Goal: Information Seeking & Learning: Learn about a topic

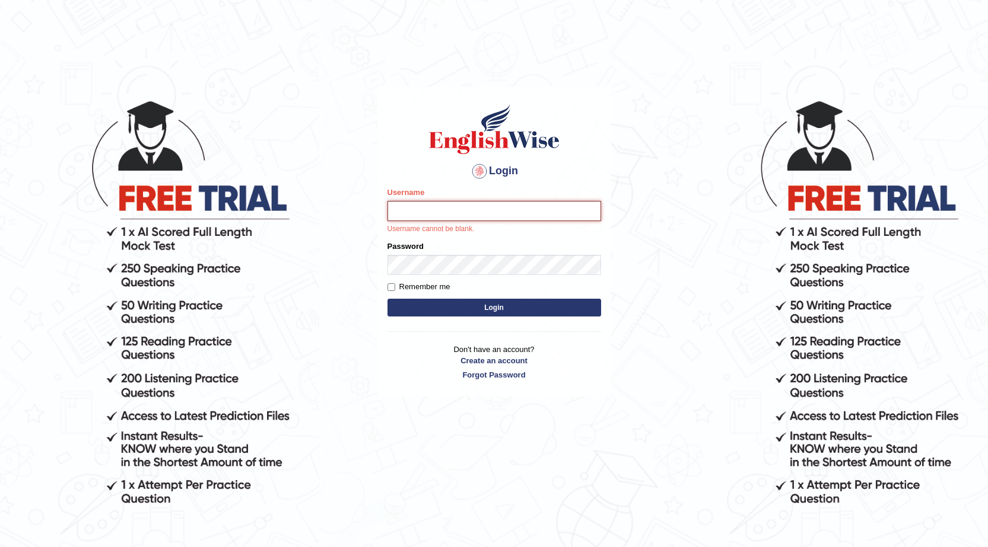
click at [475, 214] on input "Username" at bounding box center [494, 211] width 214 height 20
type input "Vijay1"
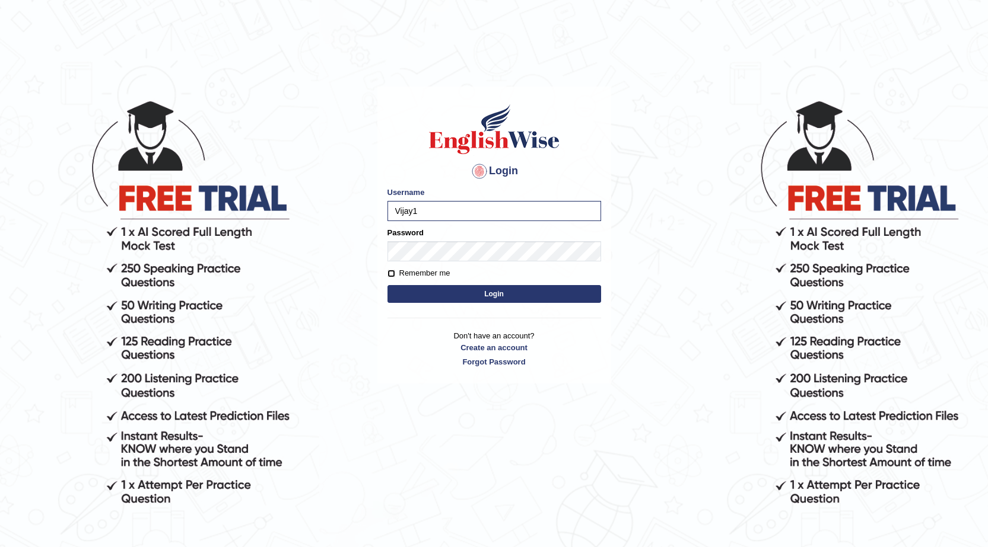
click at [391, 273] on input "Remember me" at bounding box center [391, 274] width 8 height 8
checkbox input "true"
click at [421, 298] on button "Login" at bounding box center [494, 294] width 214 height 18
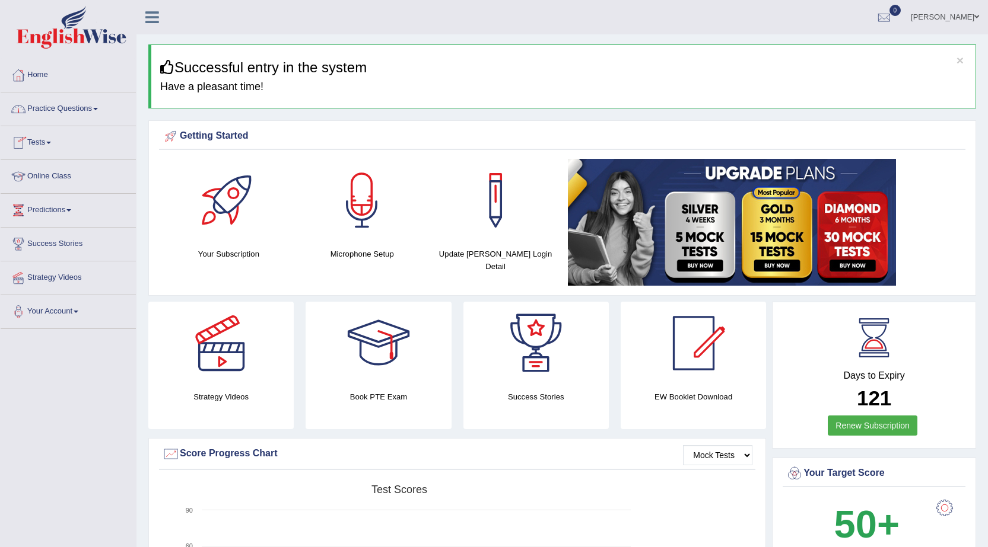
click at [64, 101] on link "Practice Questions" at bounding box center [68, 108] width 135 height 30
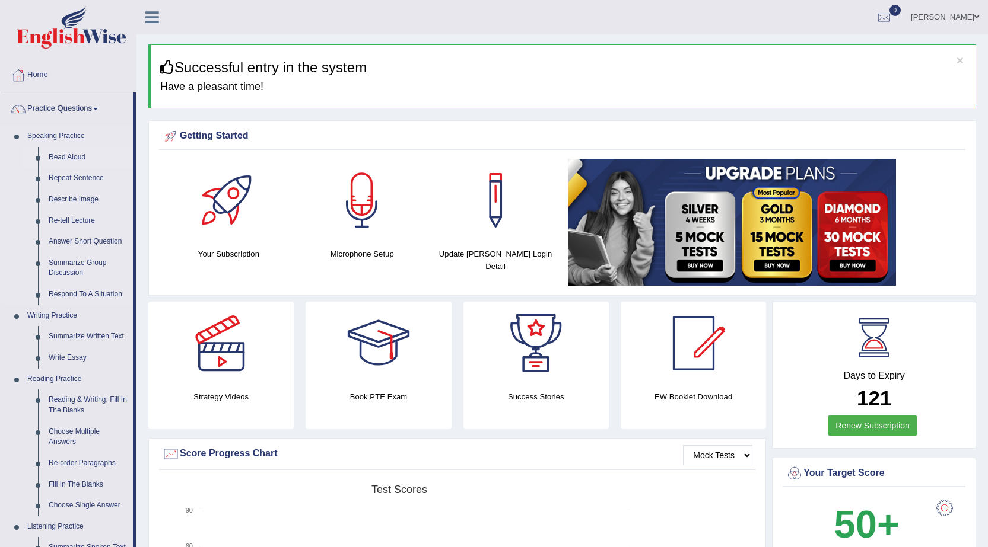
click at [75, 154] on link "Read Aloud" at bounding box center [88, 157] width 90 height 21
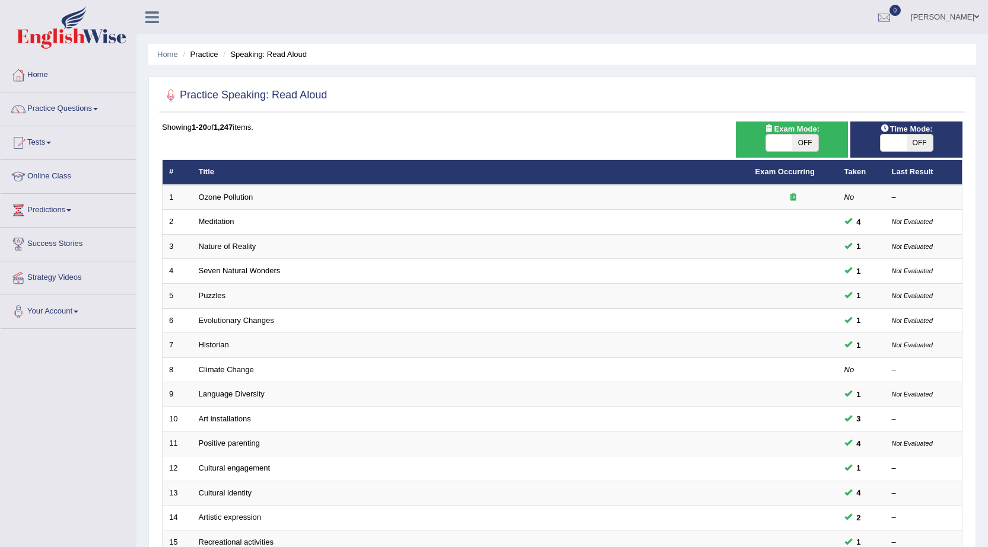
click at [928, 142] on span "OFF" at bounding box center [919, 143] width 26 height 17
checkbox input "true"
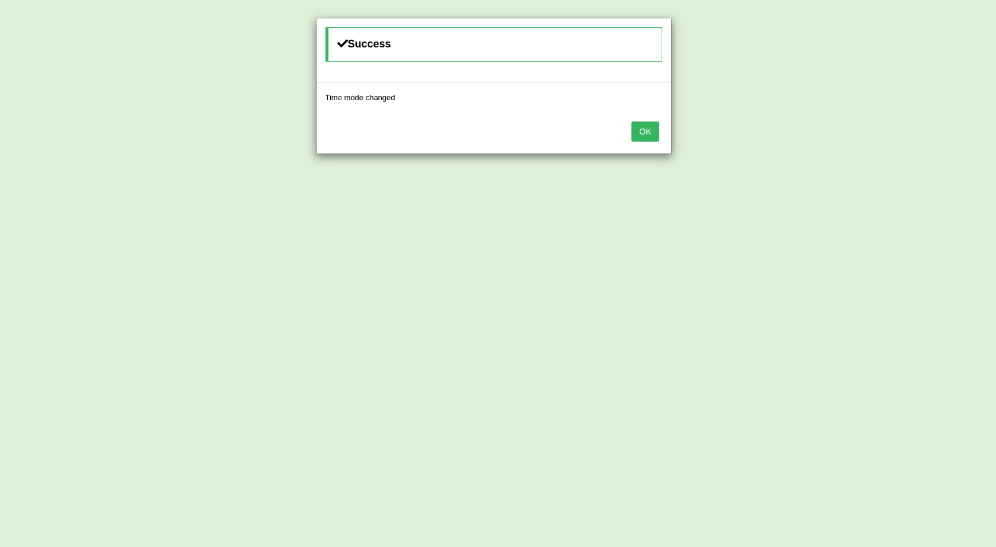
click at [647, 128] on button "OK" at bounding box center [645, 132] width 27 height 20
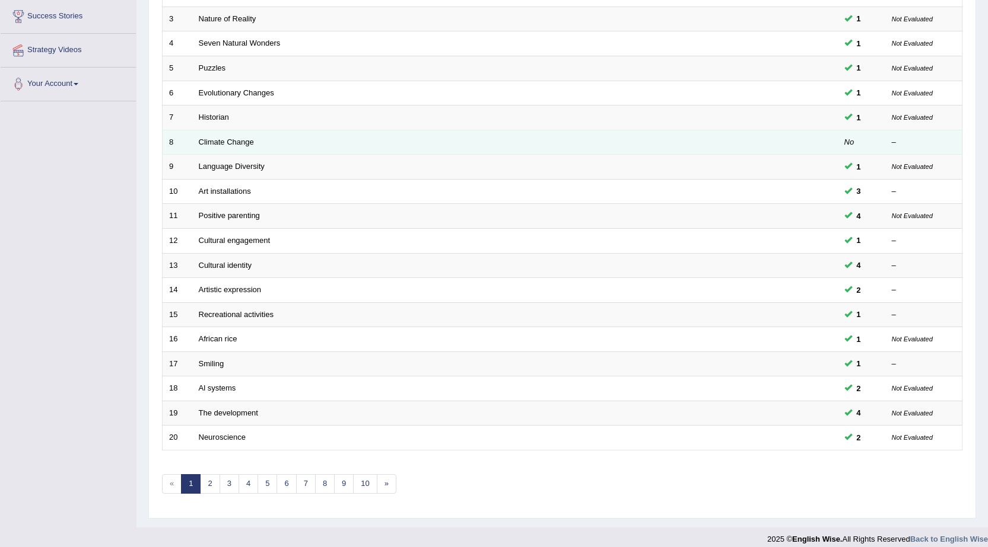
scroll to position [237, 0]
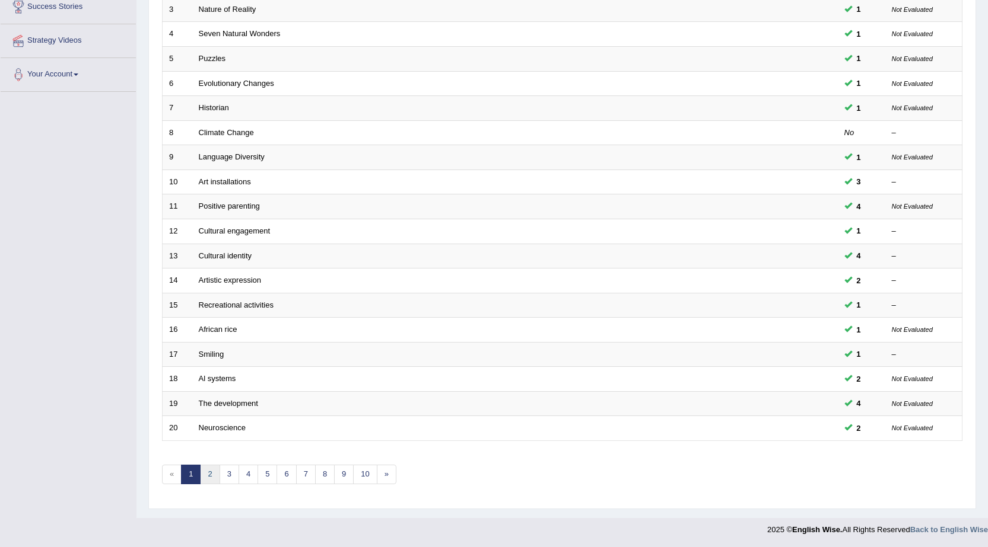
click at [212, 466] on link "2" at bounding box center [210, 475] width 20 height 20
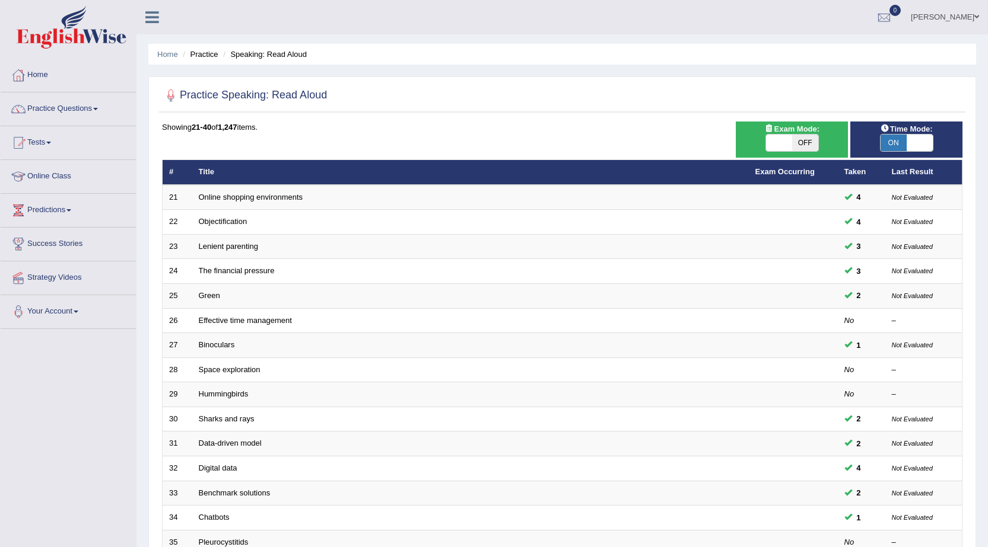
click at [793, 145] on span "OFF" at bounding box center [805, 143] width 26 height 17
checkbox input "true"
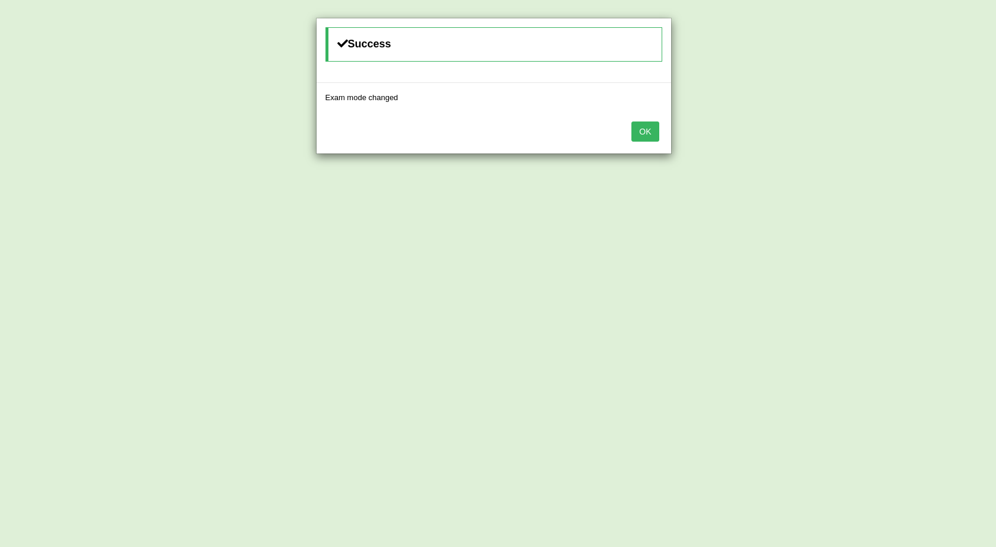
click at [650, 135] on button "OK" at bounding box center [645, 132] width 27 height 20
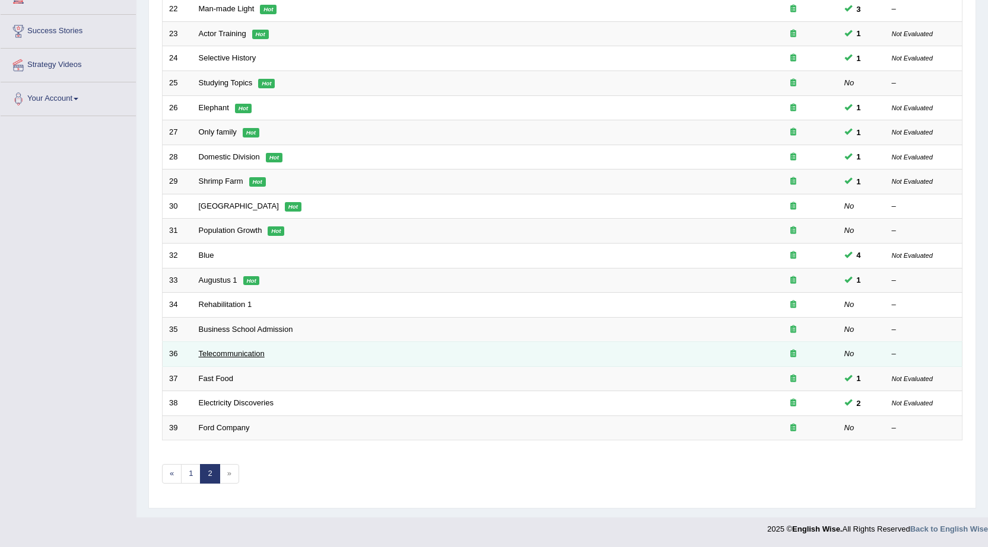
click at [243, 356] on link "Telecommunication" at bounding box center [232, 353] width 66 height 9
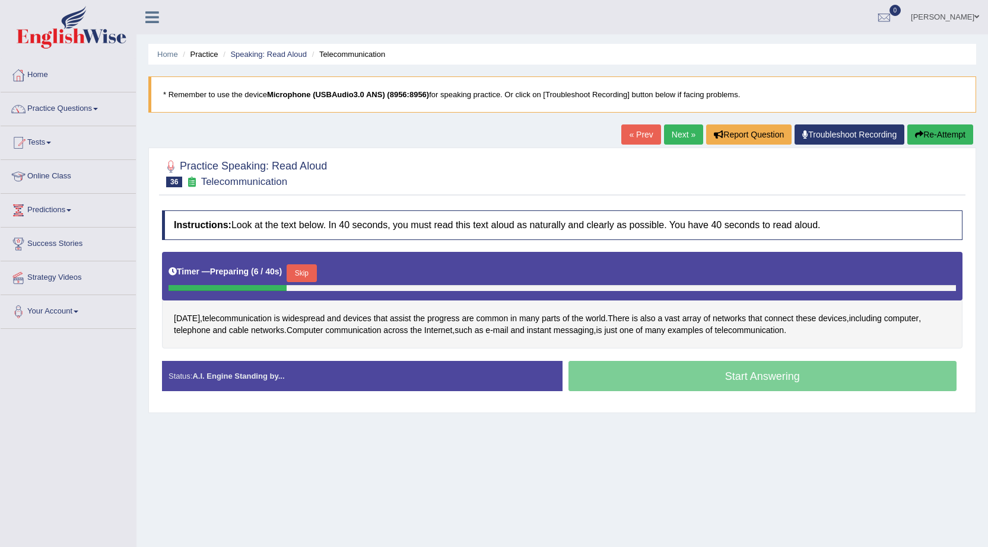
click at [316, 278] on button "Skip" at bounding box center [301, 274] width 30 height 18
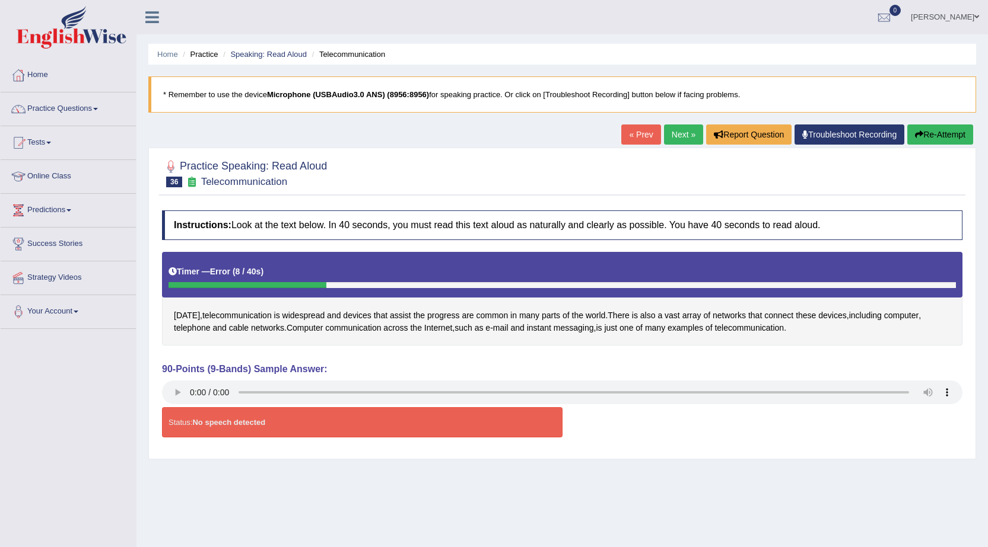
click at [72, 105] on link "Practice Questions" at bounding box center [68, 108] width 135 height 30
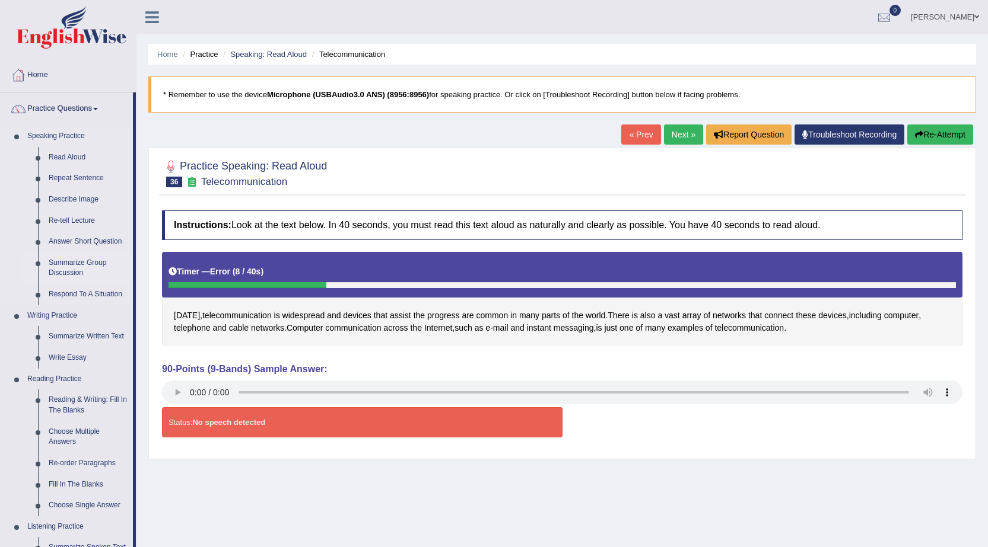
scroll to position [59, 0]
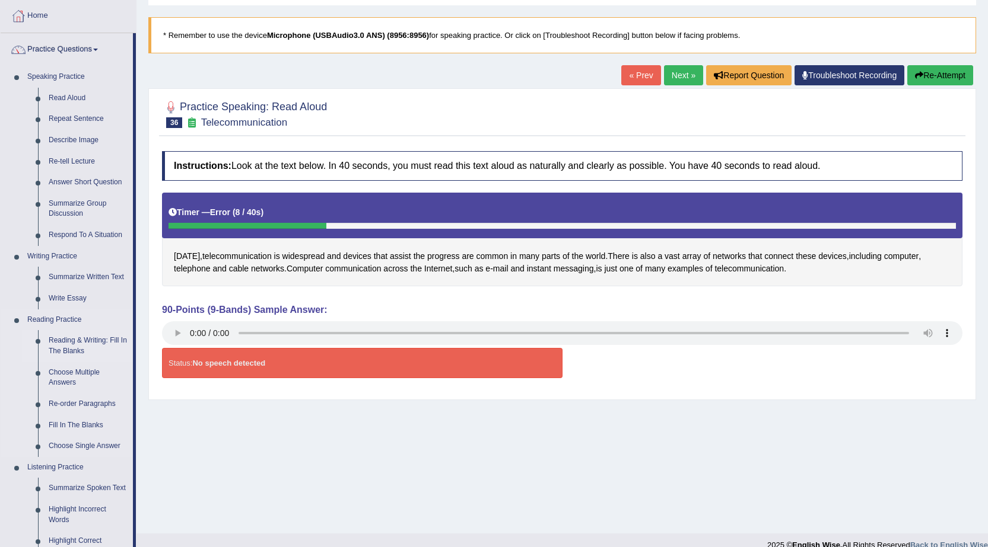
click at [84, 335] on link "Reading & Writing: Fill In The Blanks" at bounding box center [88, 345] width 90 height 31
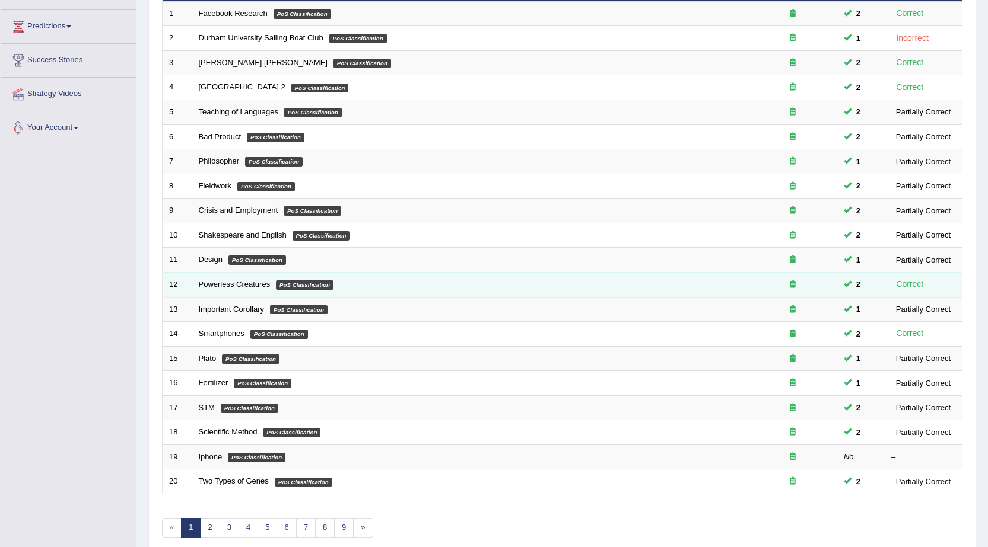
scroll to position [238, 0]
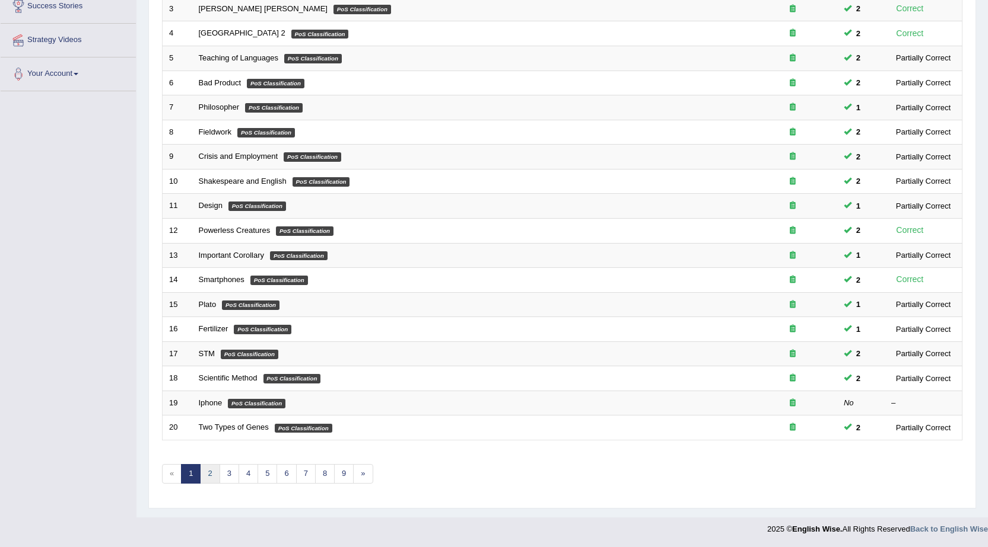
click at [205, 479] on link "2" at bounding box center [210, 474] width 20 height 20
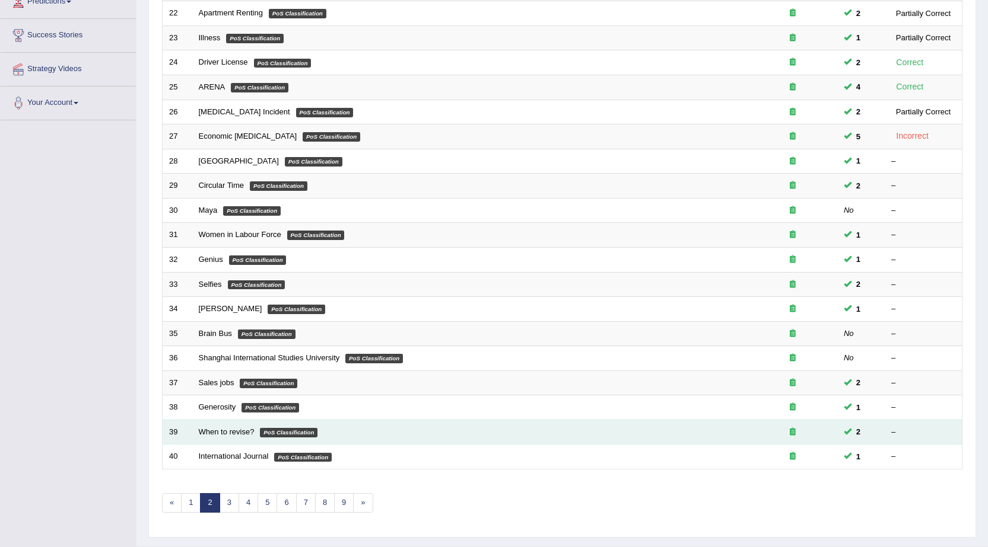
scroll to position [238, 0]
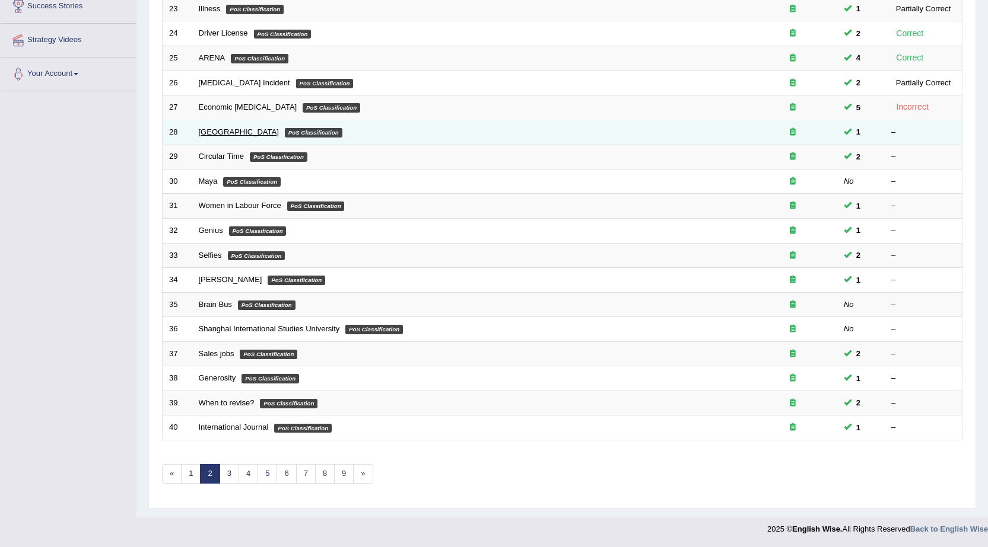
click at [206, 134] on link "[GEOGRAPHIC_DATA]" at bounding box center [239, 132] width 80 height 9
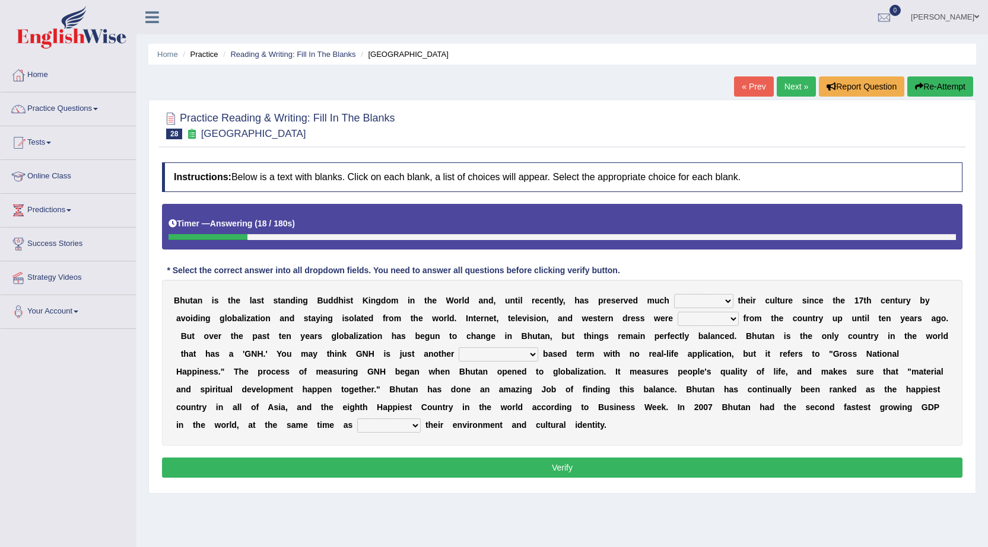
click at [727, 302] on select "of about to for" at bounding box center [703, 301] width 59 height 14
select select "of"
click at [674, 294] on select "of about to for" at bounding box center [703, 301] width 59 height 14
click at [728, 319] on select "summoned observed displayed banned" at bounding box center [707, 319] width 61 height 14
select select "displayed"
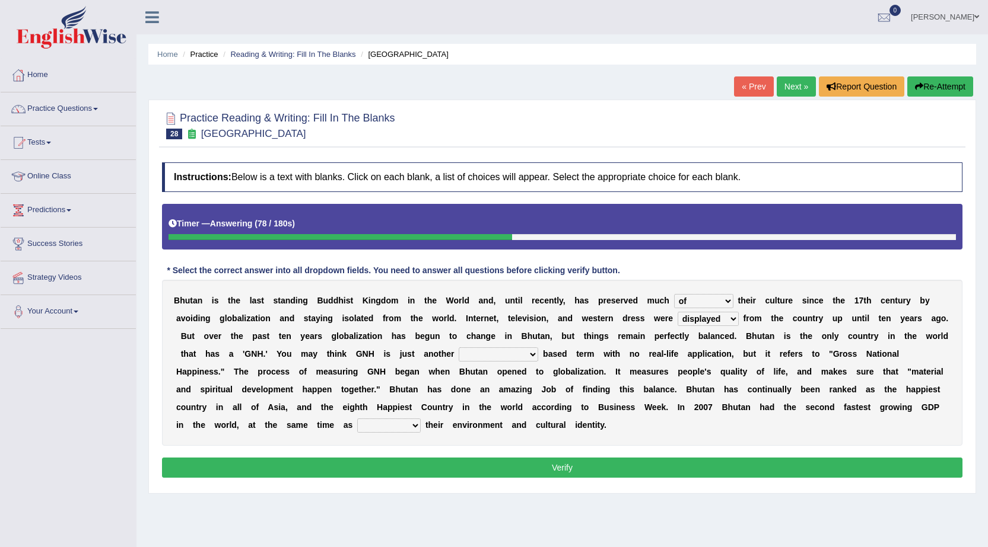
click at [677, 312] on select "summoned observed displayed banned" at bounding box center [707, 319] width 61 height 14
click at [732, 322] on select "summoned observed displayed banned" at bounding box center [707, 319] width 61 height 14
click at [781, 349] on b "r" at bounding box center [780, 353] width 3 height 9
click at [533, 353] on select "statistically barely overwhelmingly roughly" at bounding box center [497, 355] width 79 height 14
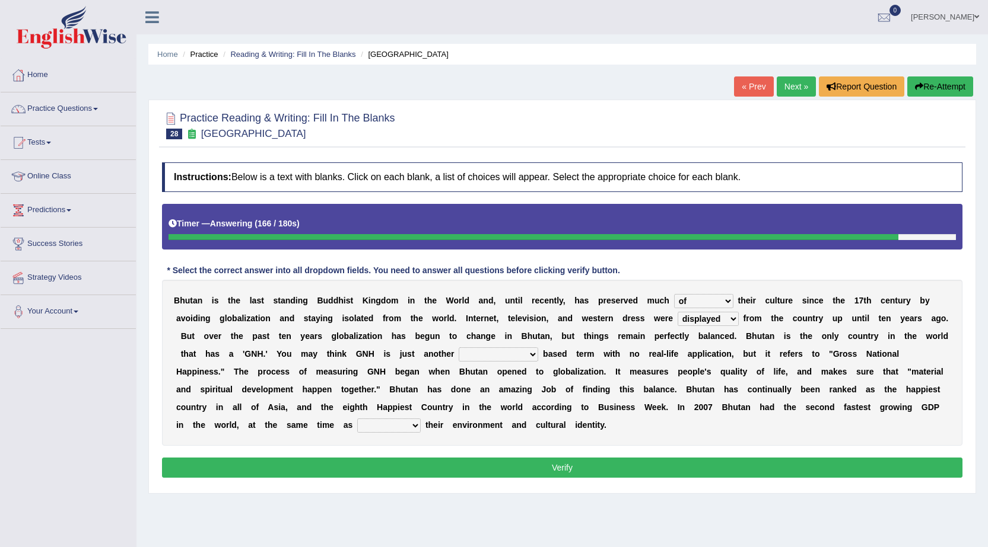
select select "barely"
click at [458, 348] on select "statistically barely overwhelmingly roughly" at bounding box center [497, 355] width 79 height 14
click at [411, 424] on select "demeaning intruding maintaining mourning" at bounding box center [388, 426] width 63 height 14
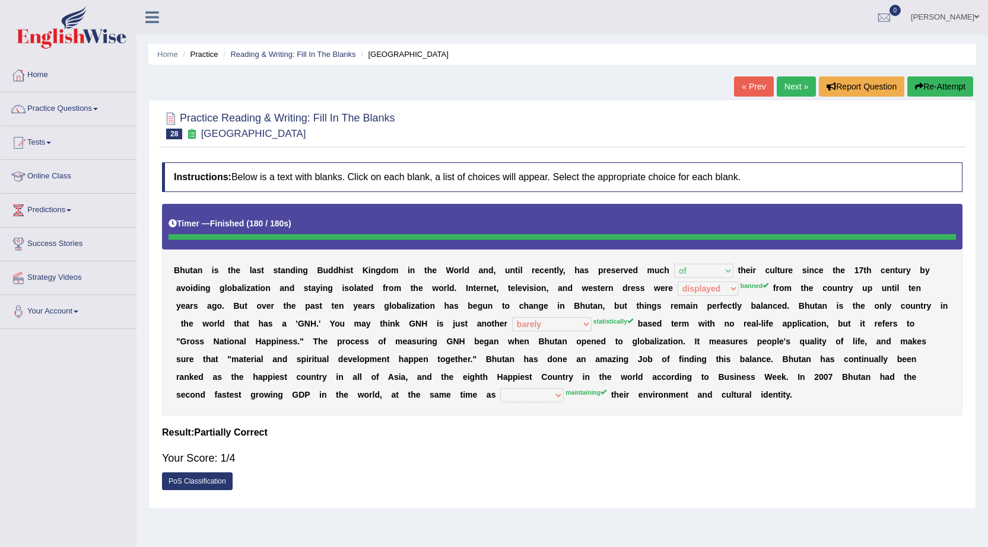
click at [946, 87] on button "Re-Attempt" at bounding box center [940, 87] width 66 height 20
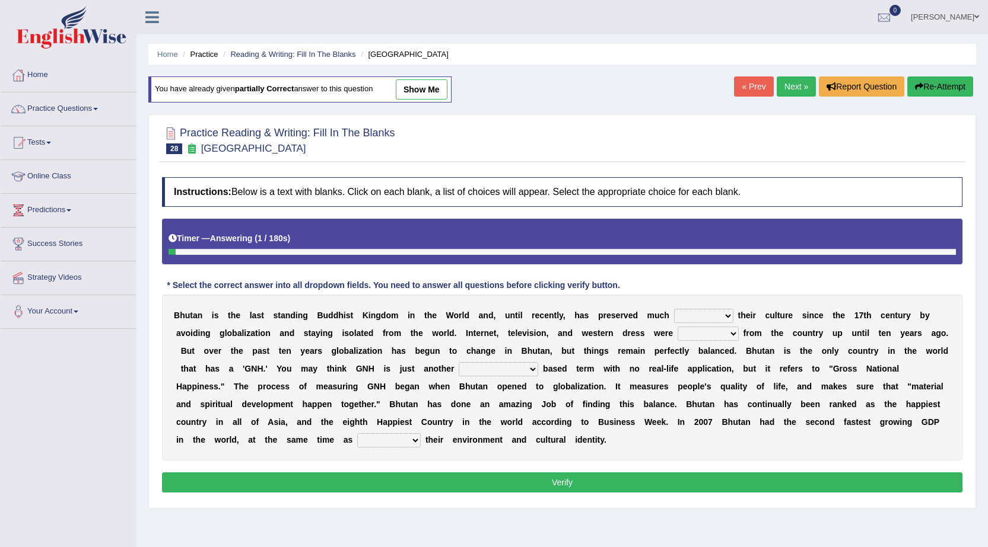
click at [728, 313] on select "of about to for" at bounding box center [703, 316] width 59 height 14
select select "of"
click at [674, 309] on select "of about to for" at bounding box center [703, 316] width 59 height 14
click at [728, 334] on select "summoned observed displayed banned" at bounding box center [707, 334] width 61 height 14
select select "banned"
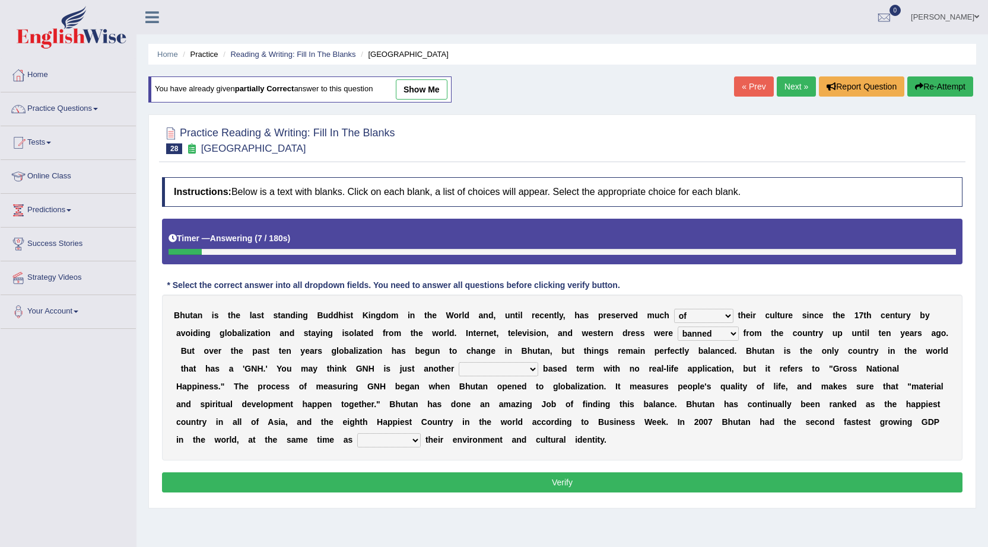
click at [677, 327] on select "summoned observed displayed banned" at bounding box center [707, 334] width 61 height 14
click at [533, 370] on select "statistically barely overwhelmingly roughly" at bounding box center [497, 369] width 79 height 14
select select "statistically"
click at [458, 362] on select "statistically barely overwhelmingly roughly" at bounding box center [497, 369] width 79 height 14
drag, startPoint x: 418, startPoint y: 439, endPoint x: 411, endPoint y: 438, distance: 7.2
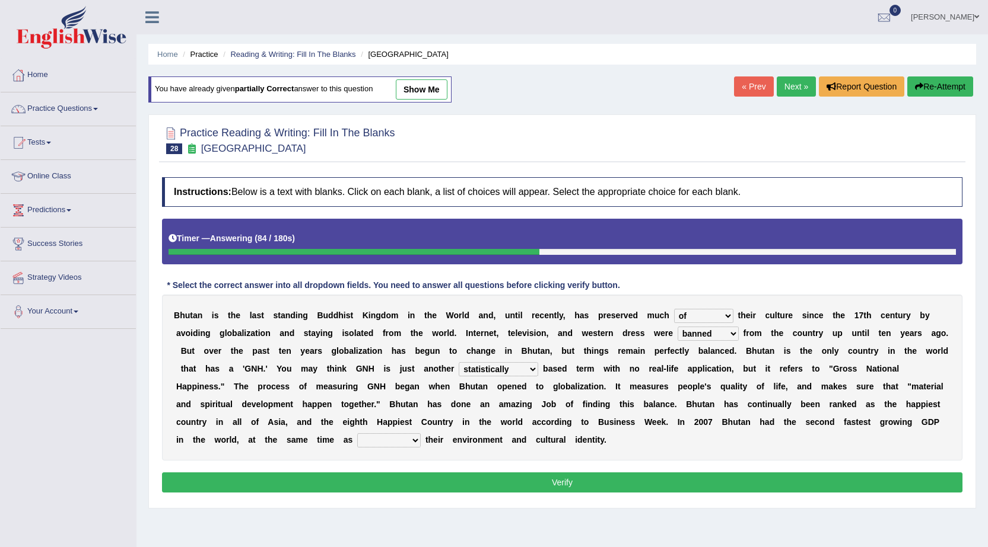
click at [416, 438] on select "demeaning intruding maintaining mourning" at bounding box center [388, 441] width 63 height 14
select select "demeaning"
click at [357, 434] on select "demeaning intruding maintaining mourning" at bounding box center [388, 441] width 63 height 14
drag, startPoint x: 383, startPoint y: 474, endPoint x: 384, endPoint y: 480, distance: 6.6
click at [384, 480] on button "Verify" at bounding box center [562, 483] width 800 height 20
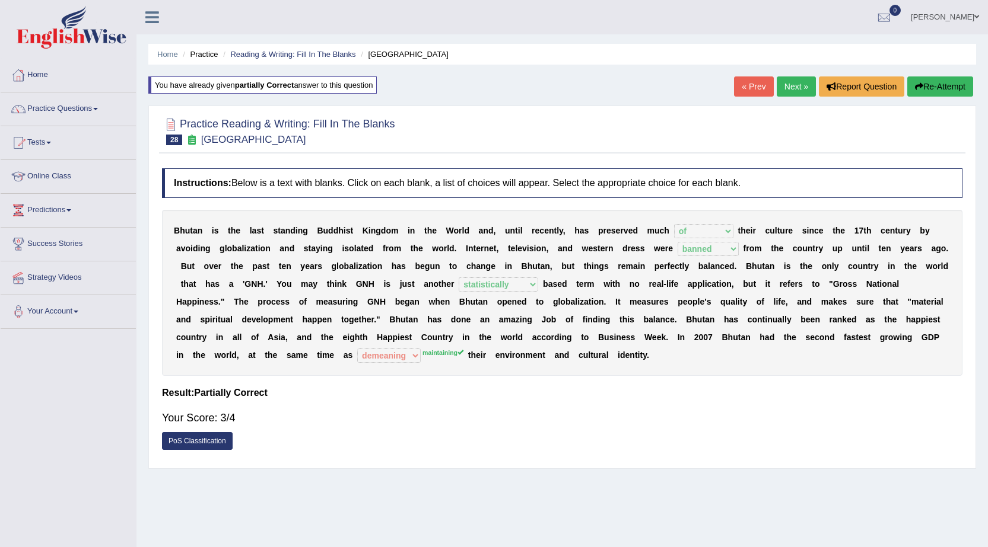
click at [783, 88] on link "Next »" at bounding box center [795, 87] width 39 height 20
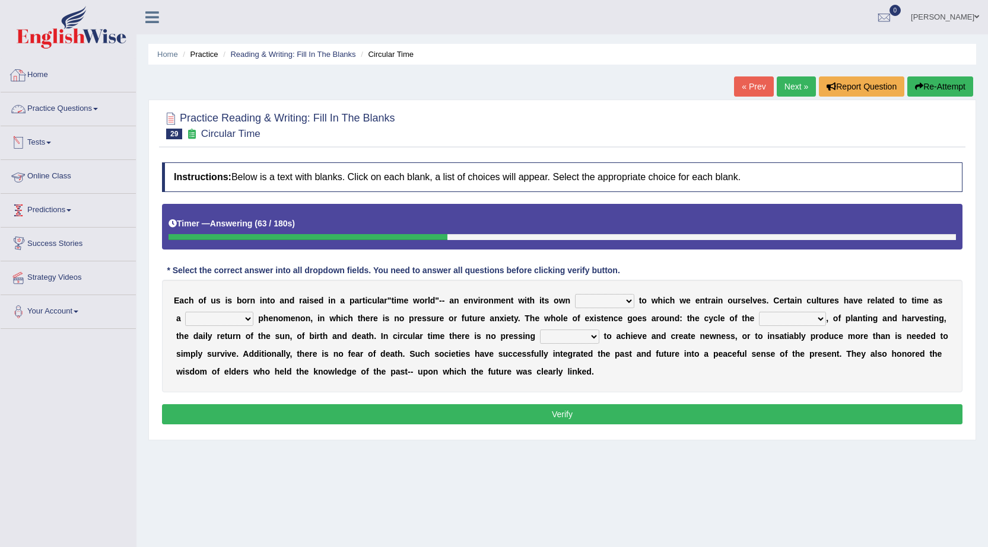
click at [47, 105] on link "Practice Questions" at bounding box center [68, 108] width 135 height 30
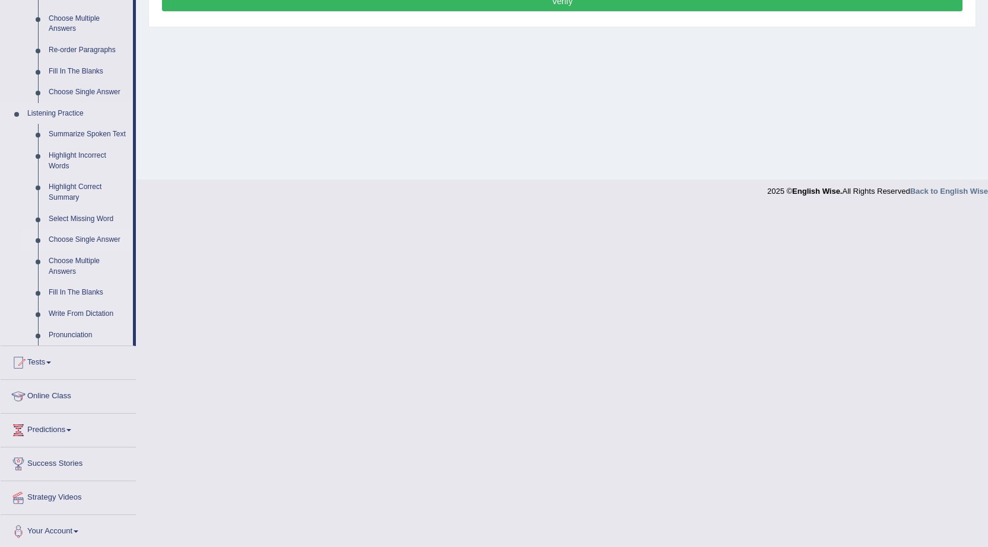
scroll to position [415, 0]
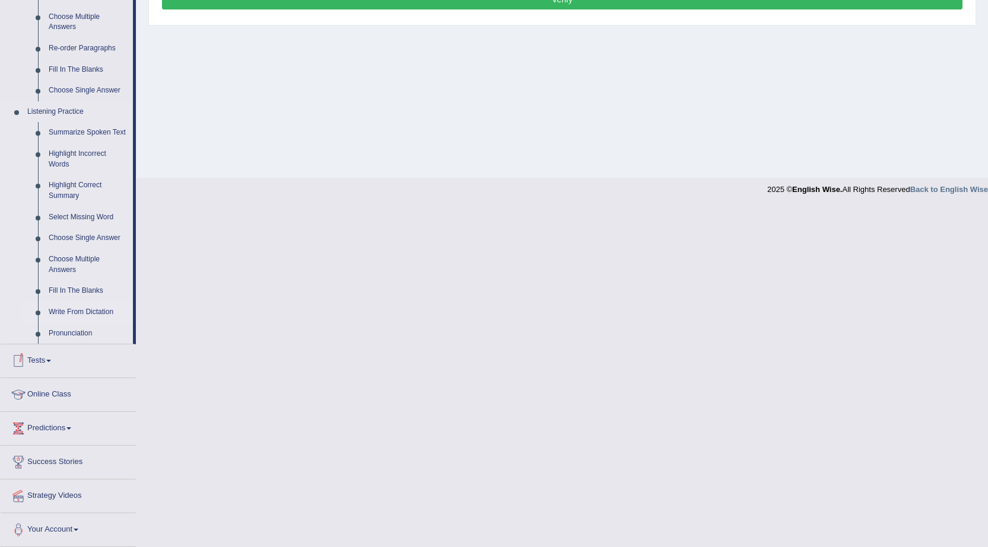
click at [106, 308] on link "Write From Dictation" at bounding box center [88, 312] width 90 height 21
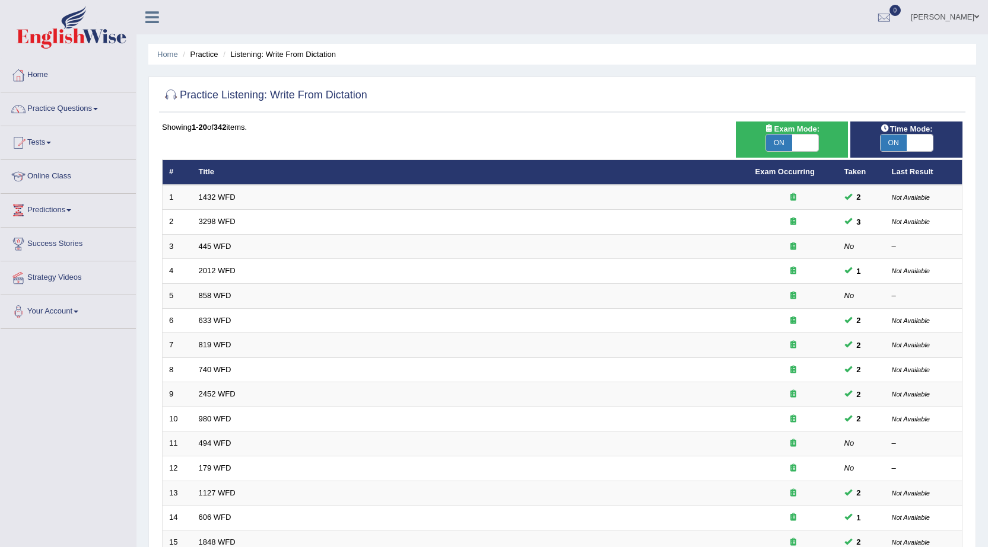
click at [93, 104] on link "Practice Questions" at bounding box center [68, 108] width 135 height 30
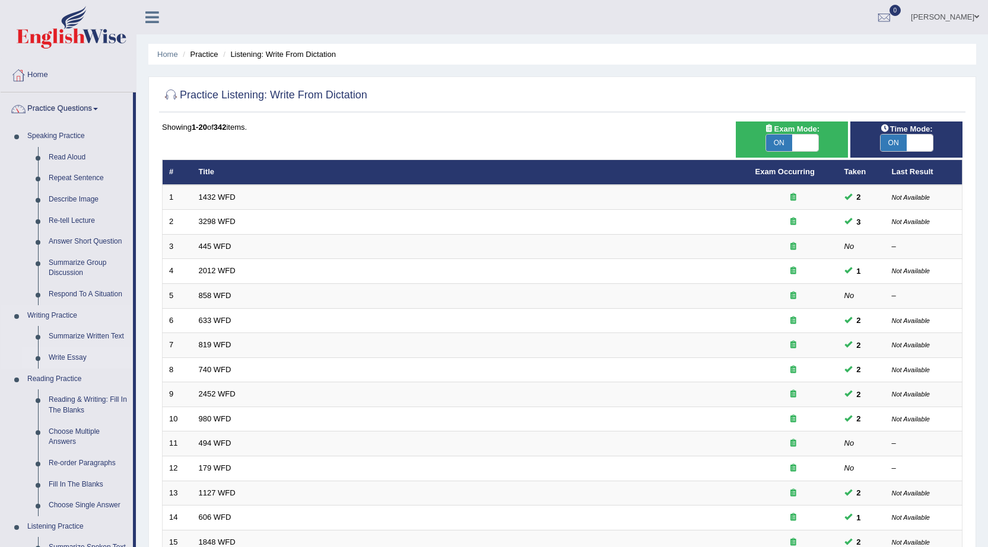
click at [68, 357] on link "Write Essay" at bounding box center [88, 358] width 90 height 21
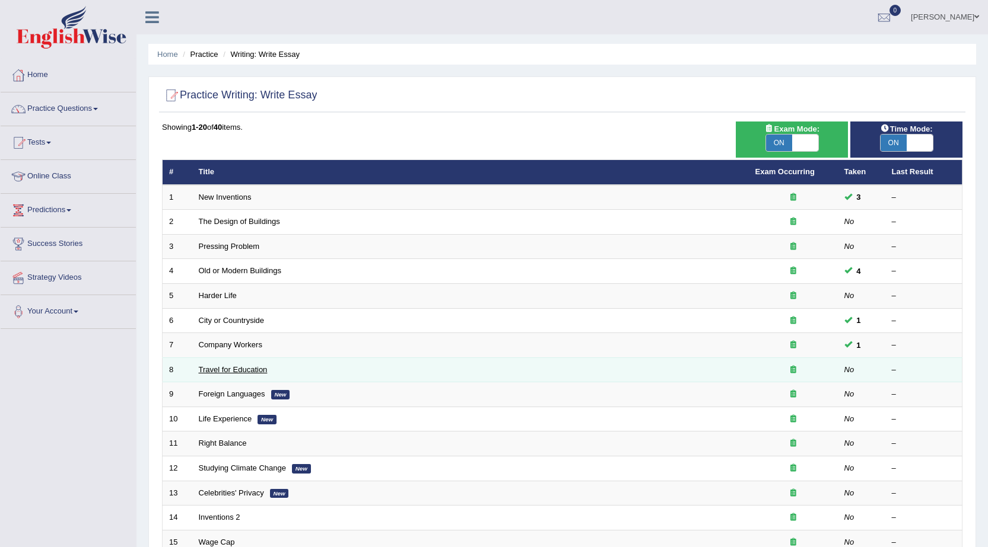
click at [238, 365] on link "Travel for Education" at bounding box center [233, 369] width 69 height 9
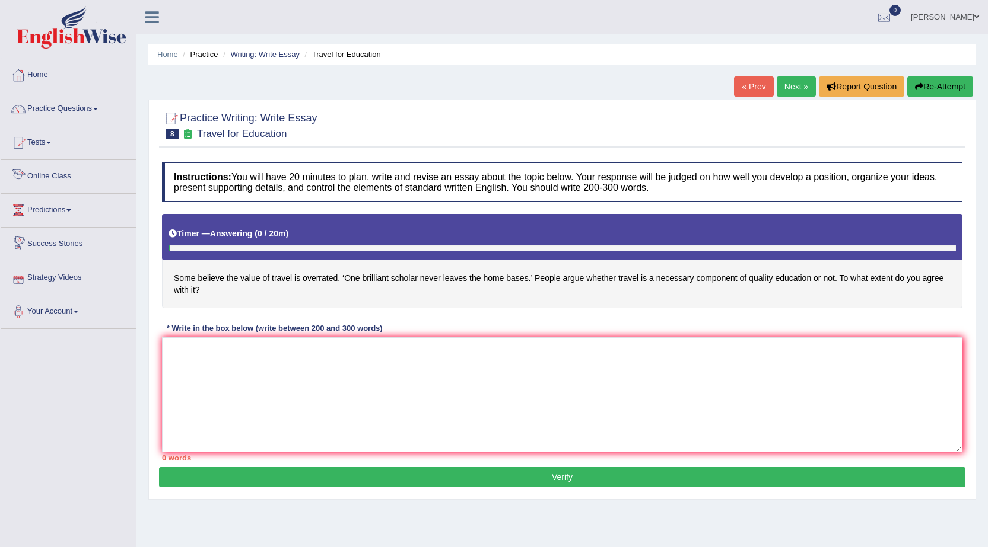
click at [74, 174] on link "Online Class" at bounding box center [68, 175] width 135 height 30
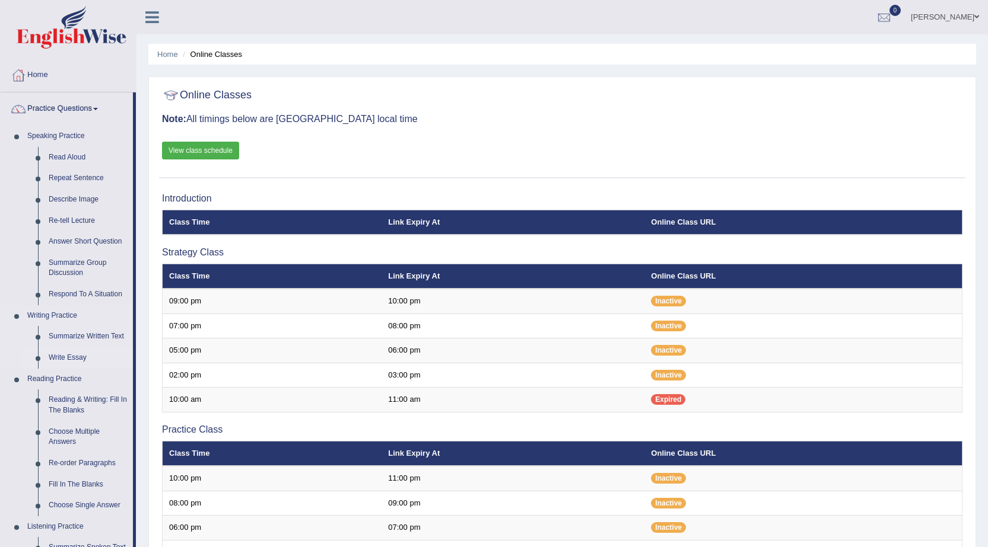
click at [70, 352] on link "Write Essay" at bounding box center [88, 358] width 90 height 21
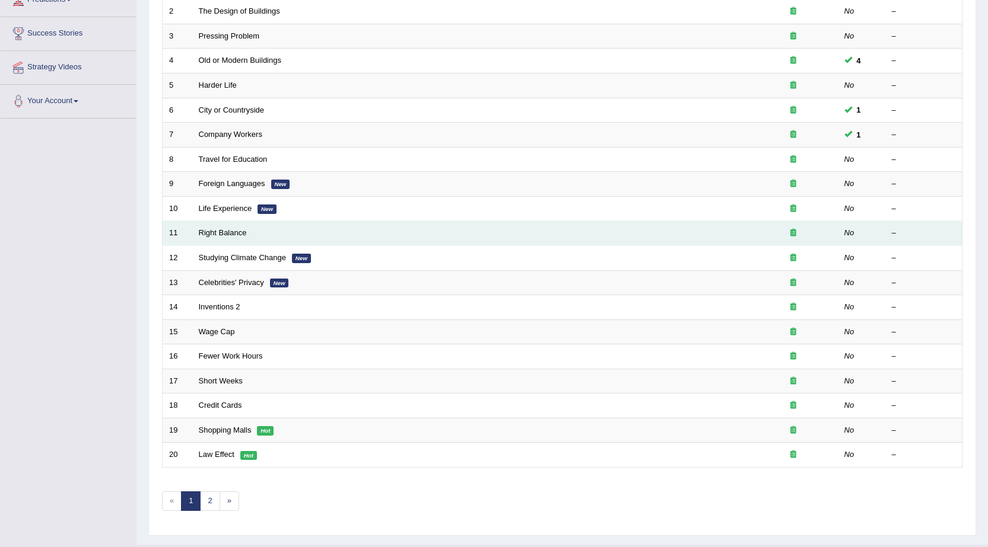
scroll to position [238, 0]
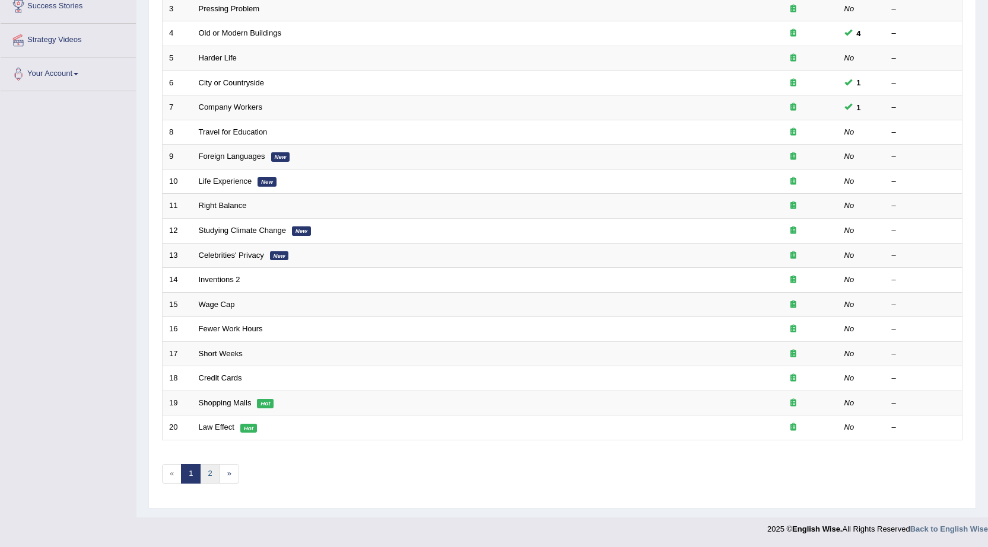
click at [202, 475] on link "2" at bounding box center [210, 474] width 20 height 20
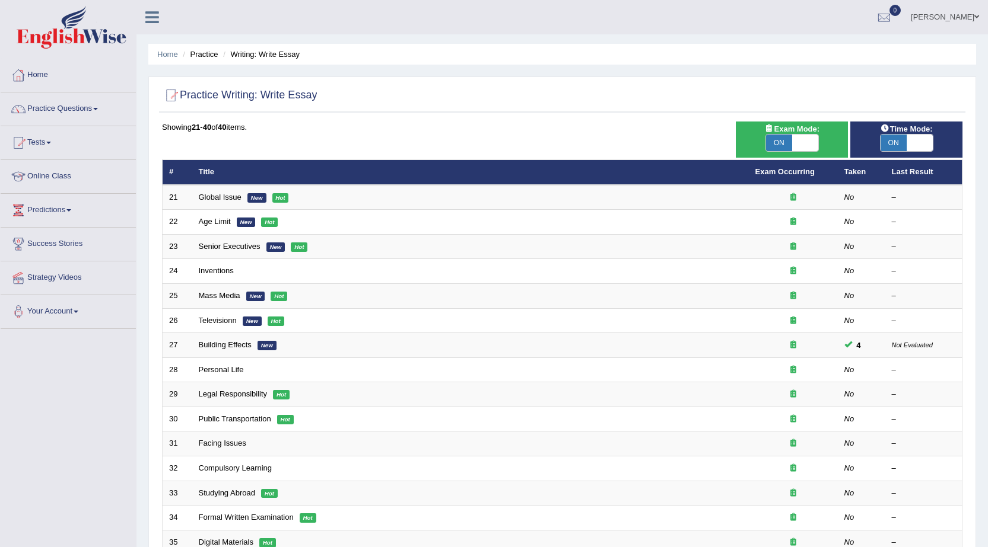
scroll to position [59, 0]
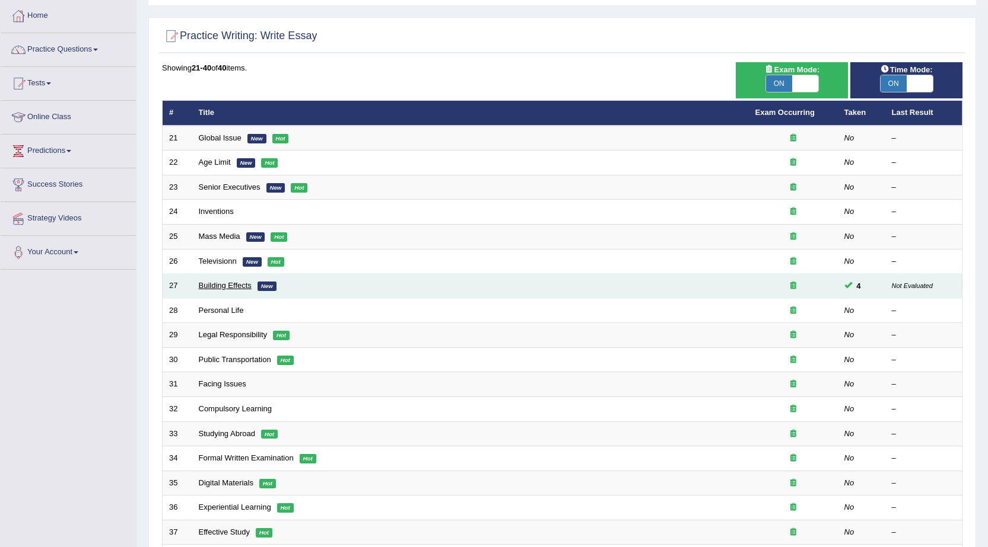
click at [240, 285] on link "Building Effects" at bounding box center [225, 285] width 53 height 9
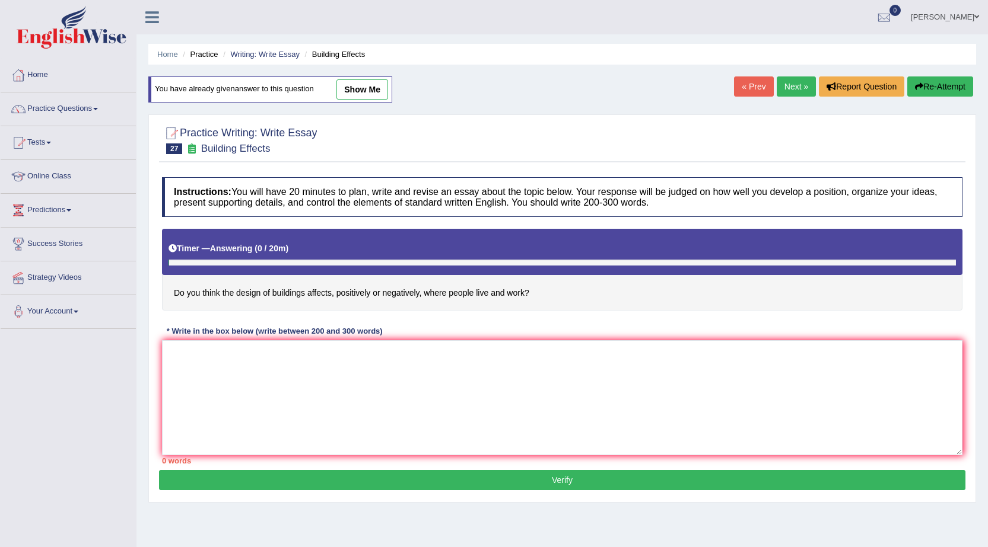
click at [353, 89] on link "show me" at bounding box center [362, 89] width 52 height 20
type textarea "The increasing influence of design of building on our lives has ignited numerou…"
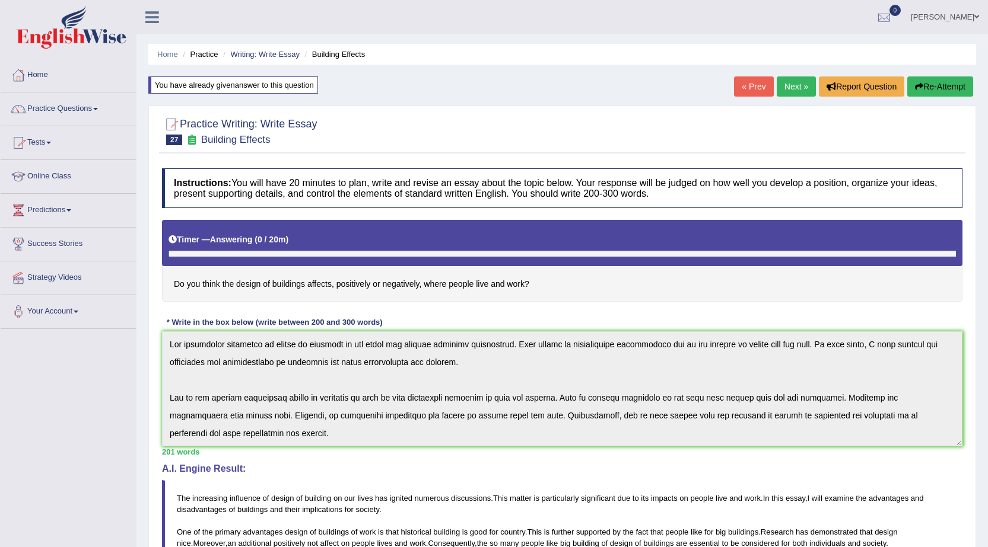
click at [290, 62] on ul "Home Practice Writing: Write Essay Building Effects" at bounding box center [561, 54] width 827 height 21
click at [287, 56] on link "Writing: Write Essay" at bounding box center [264, 54] width 69 height 9
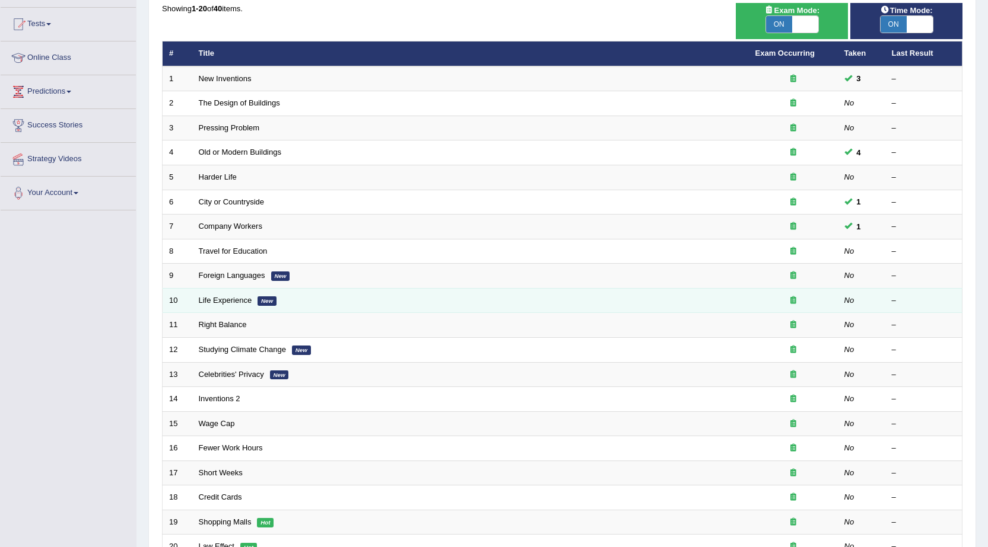
scroll to position [119, 0]
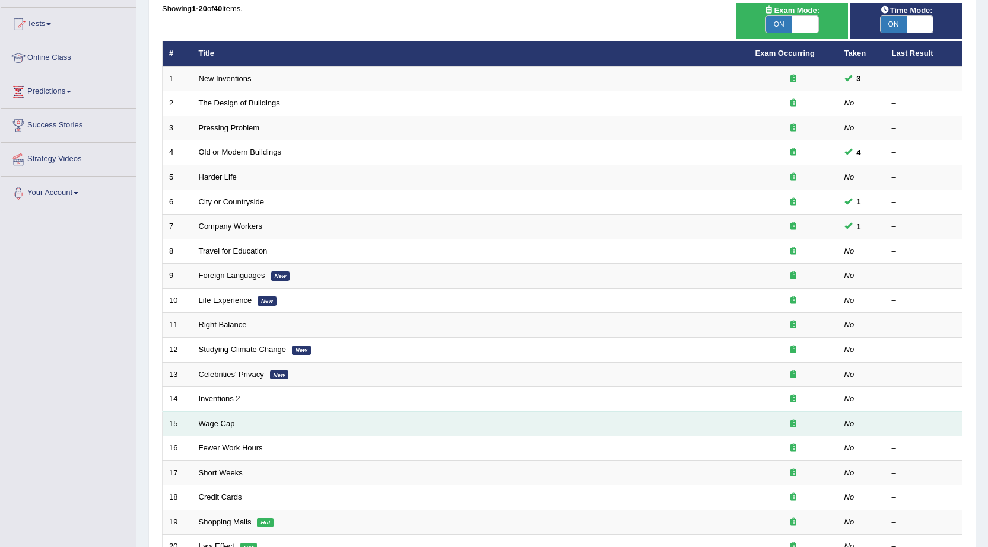
click at [225, 419] on link "Wage Cap" at bounding box center [217, 423] width 36 height 9
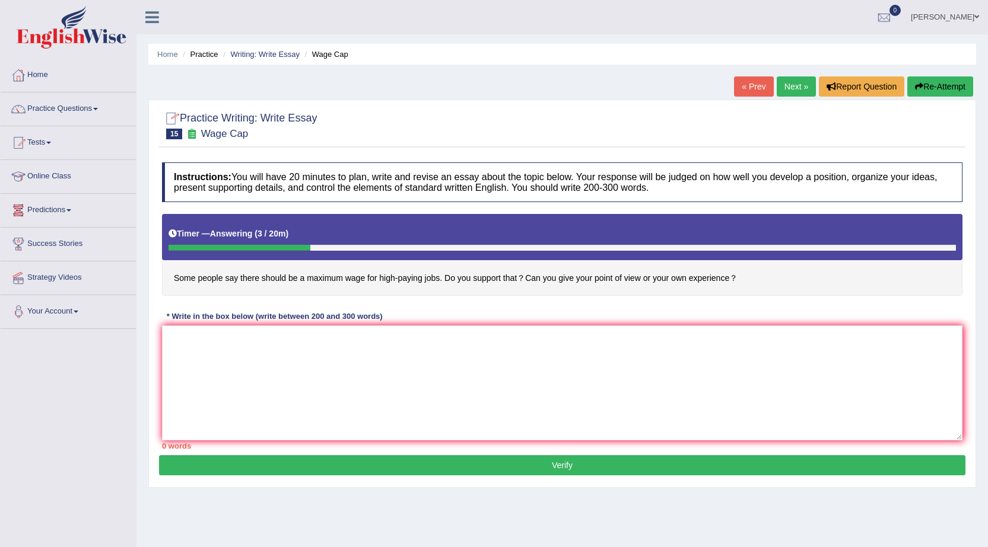
click at [244, 60] on li "Writing: Write Essay" at bounding box center [259, 54] width 79 height 11
click at [246, 49] on li "Writing: Write Essay" at bounding box center [259, 54] width 79 height 11
click at [260, 61] on ul "Home Practice Writing: Write Essay Wage Cap" at bounding box center [561, 54] width 827 height 21
click at [260, 59] on li "Writing: Write Essay" at bounding box center [259, 54] width 79 height 11
click at [260, 58] on link "Writing: Write Essay" at bounding box center [264, 54] width 69 height 9
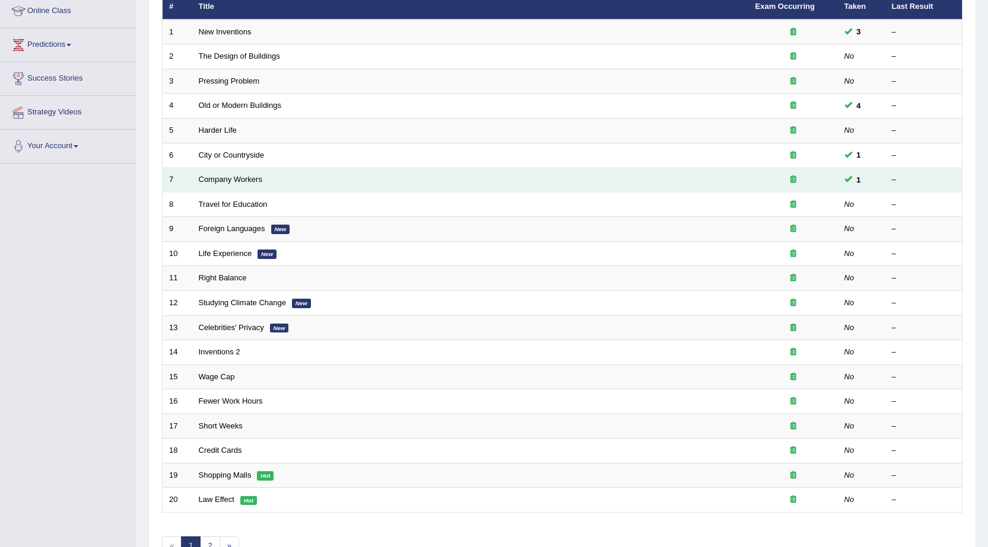
scroll to position [238, 0]
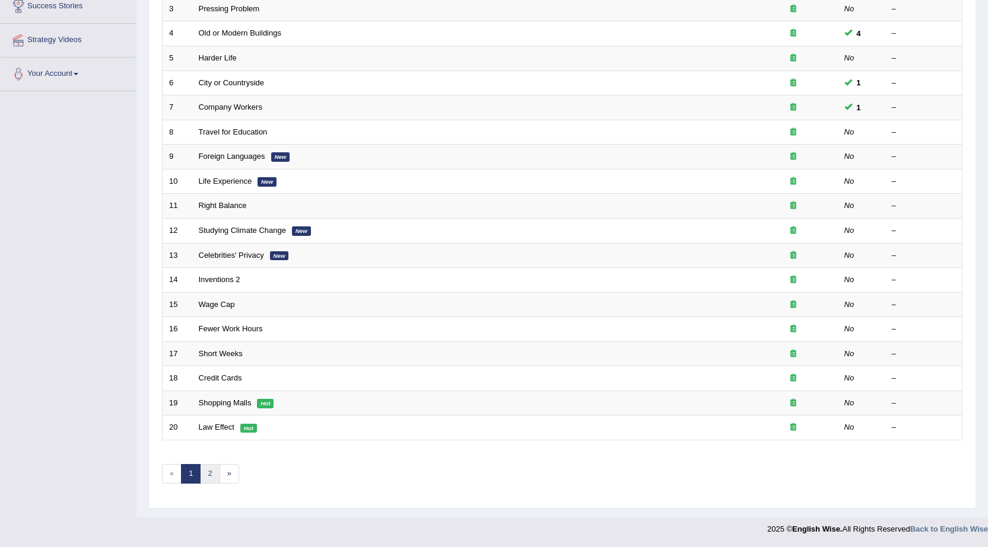
click at [216, 477] on link "2" at bounding box center [210, 474] width 20 height 20
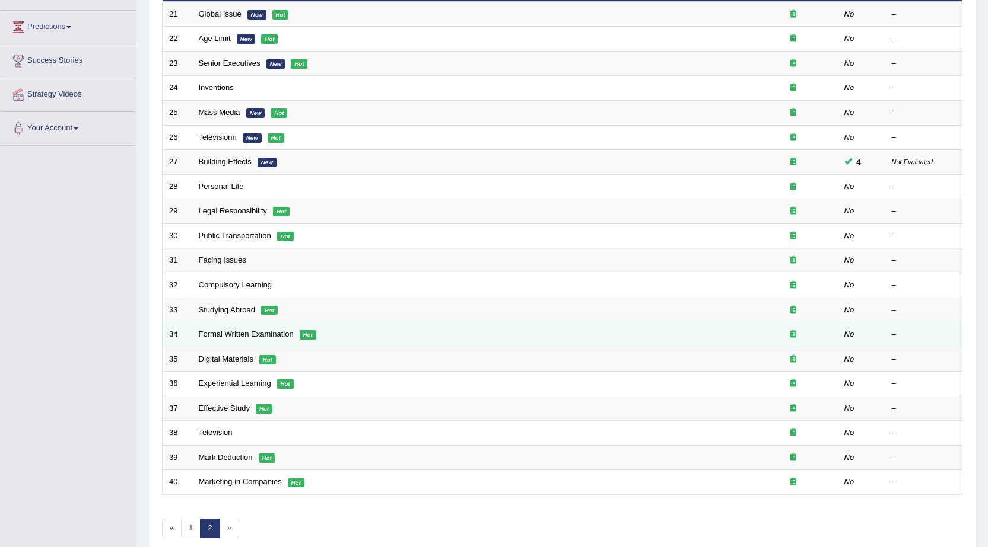
scroll to position [238, 0]
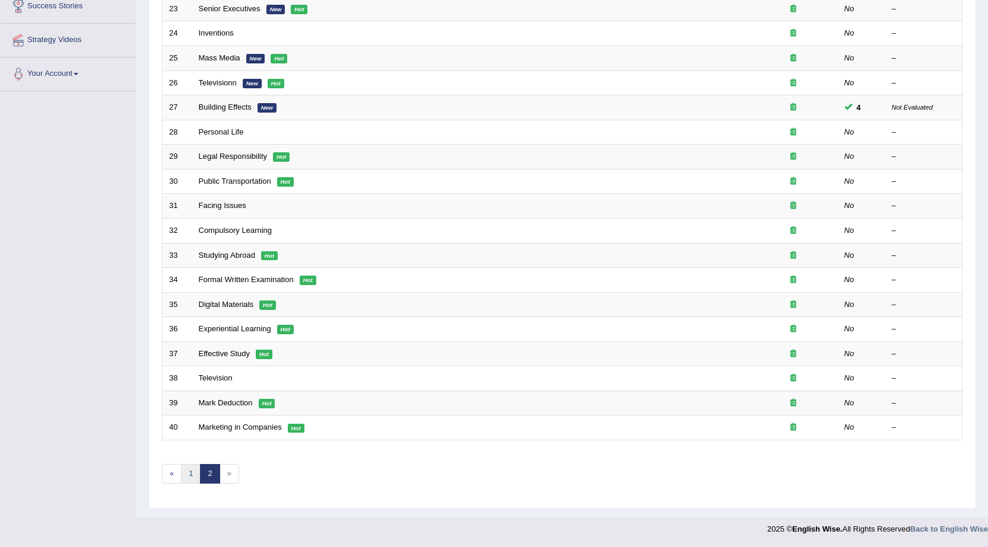
click at [195, 476] on link "1" at bounding box center [191, 474] width 20 height 20
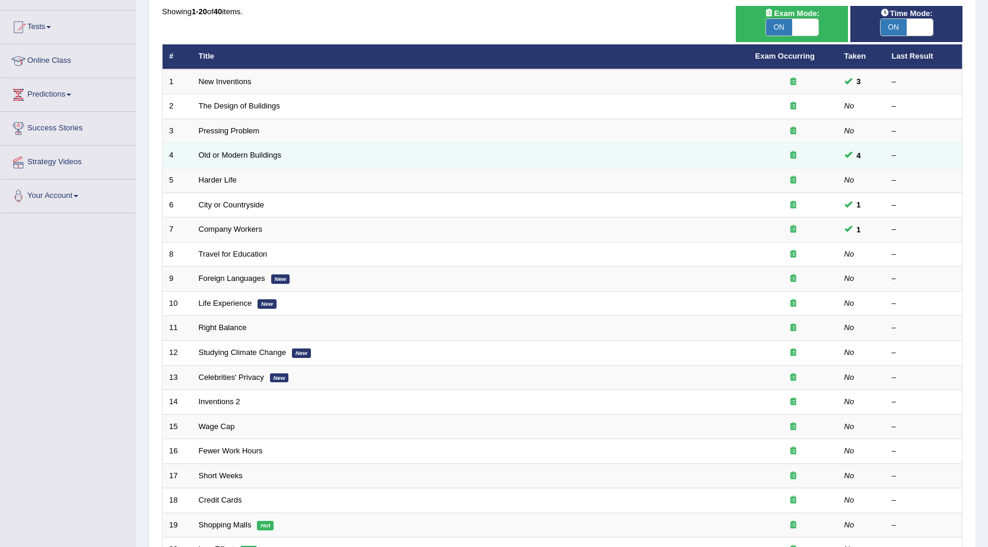
scroll to position [119, 0]
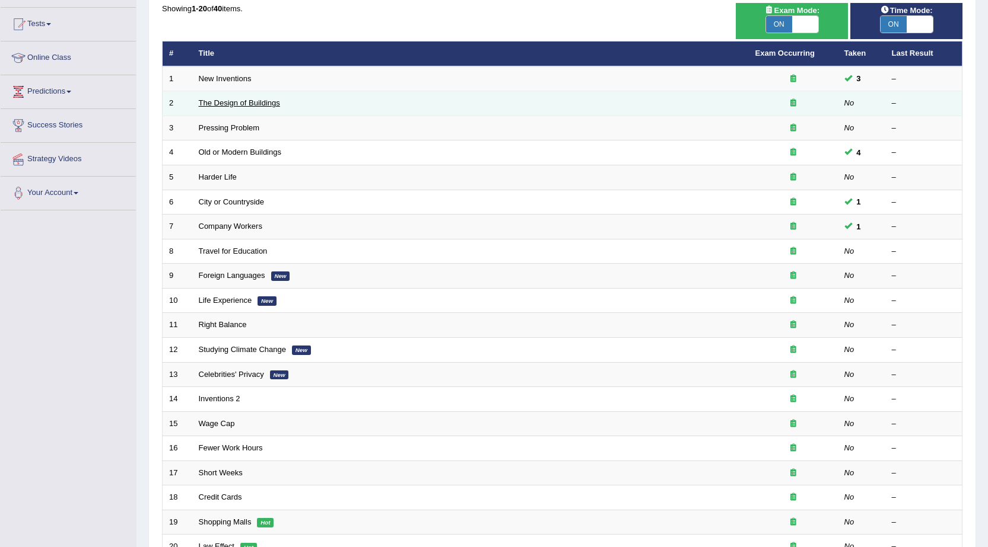
click at [246, 103] on link "The Design of Buildings" at bounding box center [239, 102] width 81 height 9
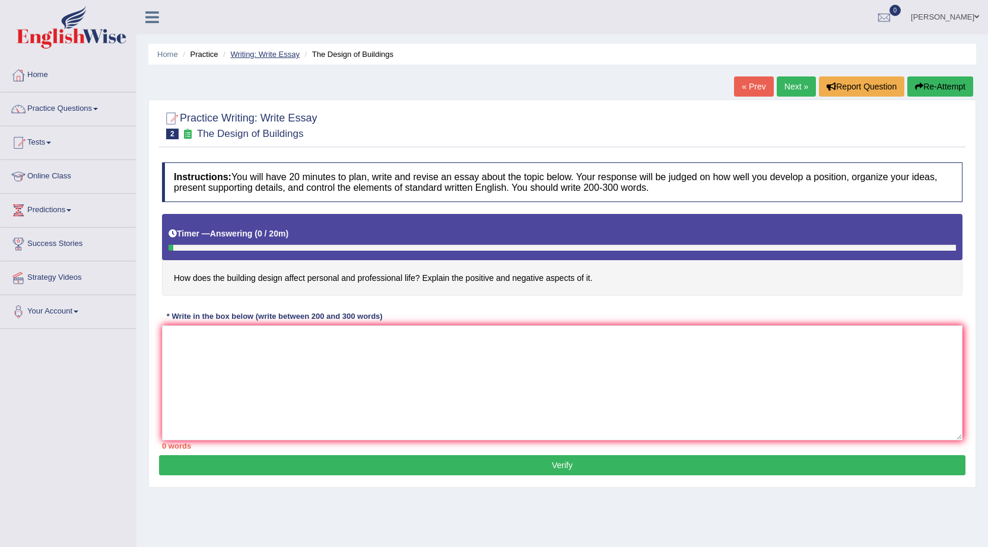
click at [250, 56] on link "Writing: Write Essay" at bounding box center [264, 54] width 69 height 9
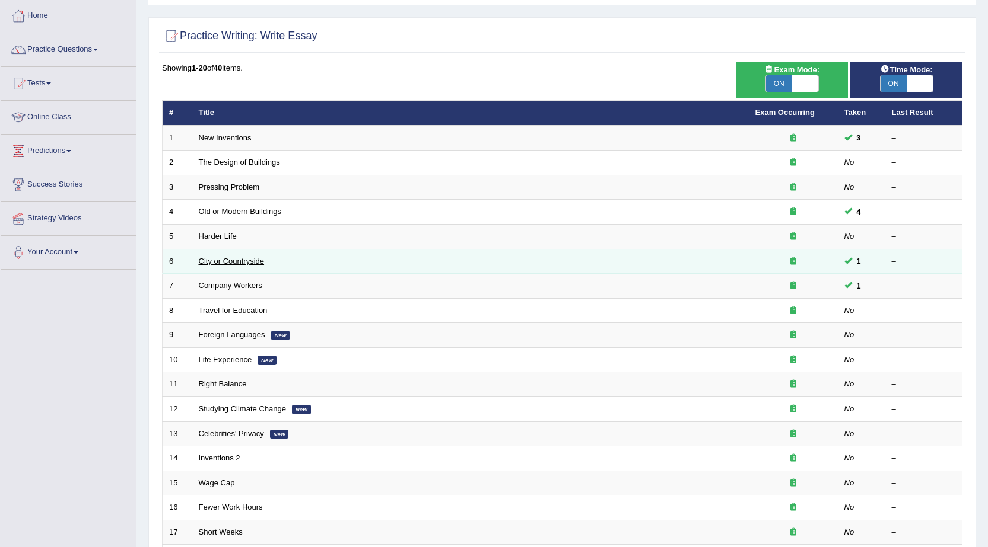
click at [231, 257] on link "City or Countryside" at bounding box center [232, 261] width 66 height 9
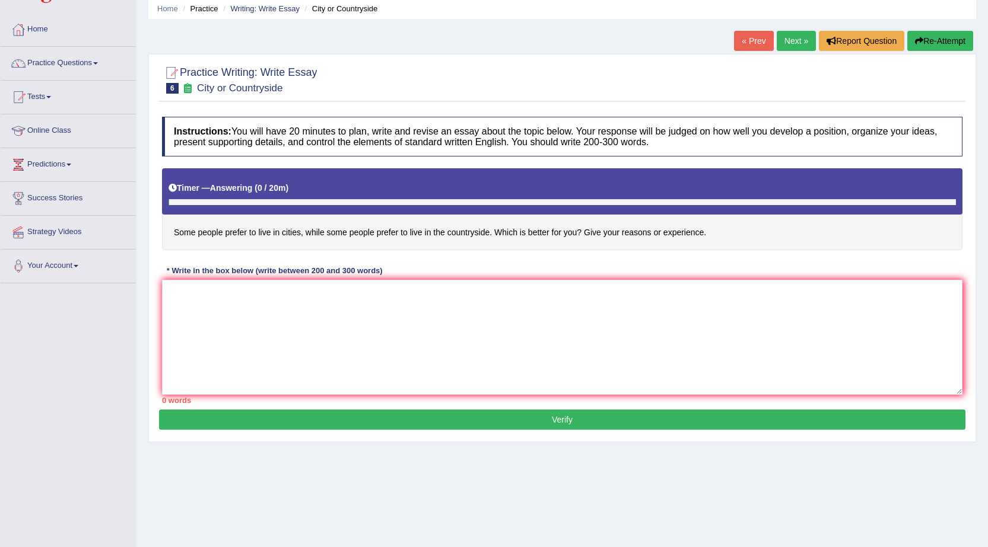
scroll to position [59, 0]
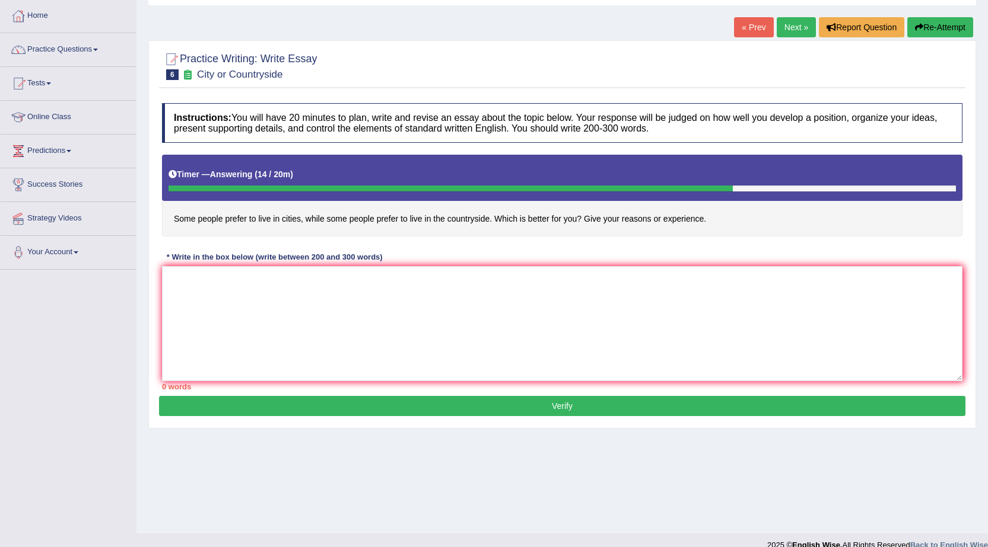
click at [923, 32] on button "Re-Attempt" at bounding box center [940, 27] width 66 height 20
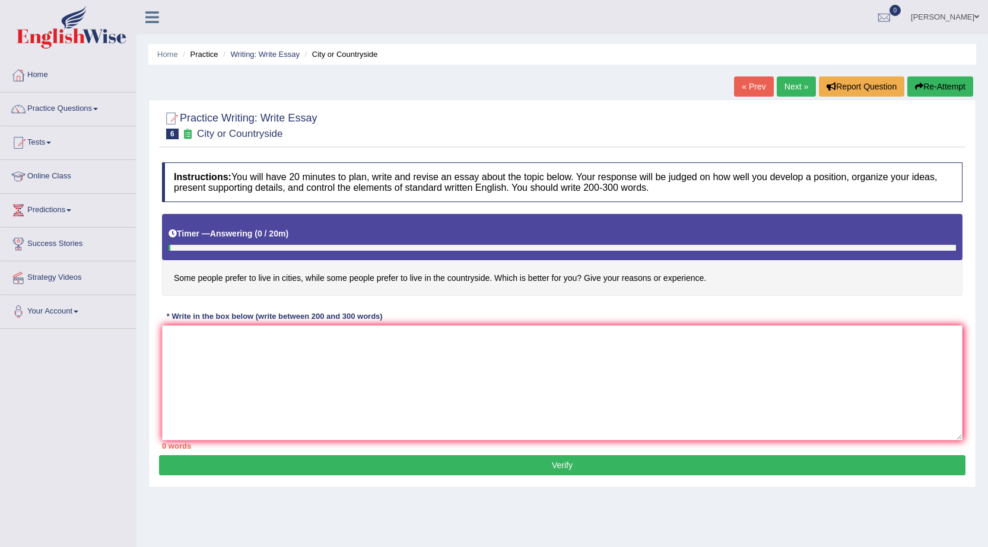
drag, startPoint x: 159, startPoint y: 369, endPoint x: 238, endPoint y: 362, distance: 79.7
click at [160, 369] on div "Instructions: You will have 20 minutes to plan, write and revise an essay about…" at bounding box center [562, 306] width 806 height 299
click at [239, 354] on textarea at bounding box center [562, 383] width 800 height 115
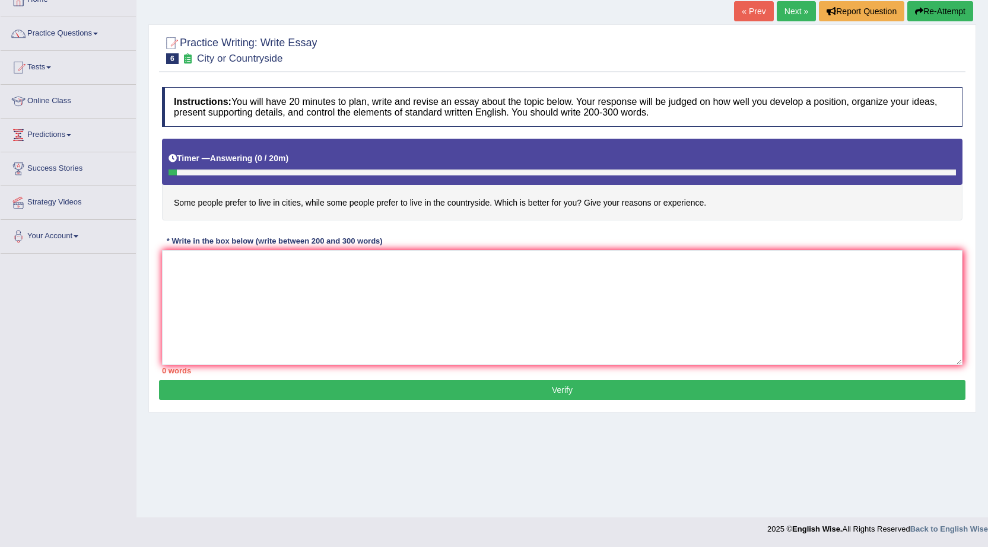
click at [957, 12] on button "Re-Attempt" at bounding box center [940, 11] width 66 height 20
click at [191, 268] on textarea at bounding box center [562, 307] width 800 height 115
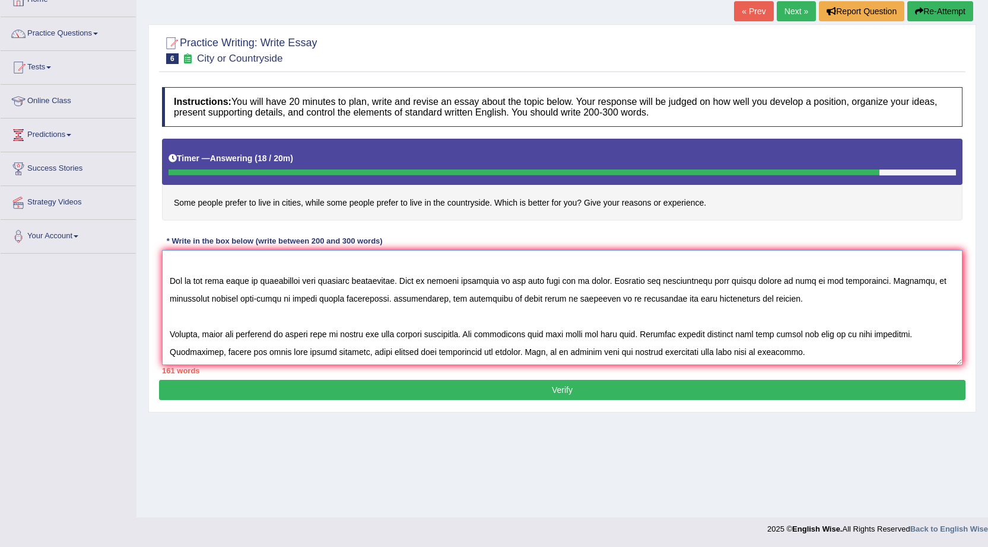
scroll to position [63, 0]
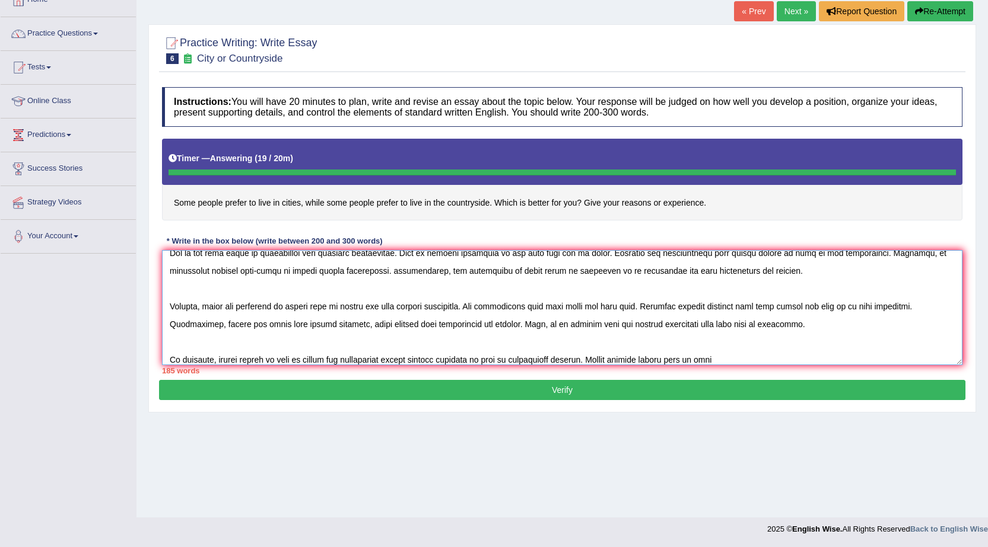
type textarea "The increasing influence of live cities and countryside on our lives has ignite…"
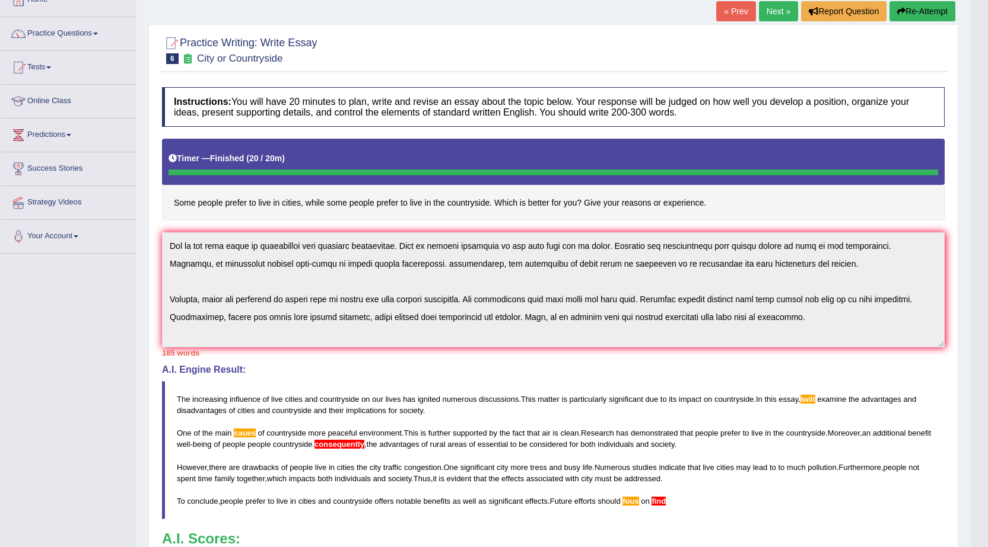
scroll to position [71, 0]
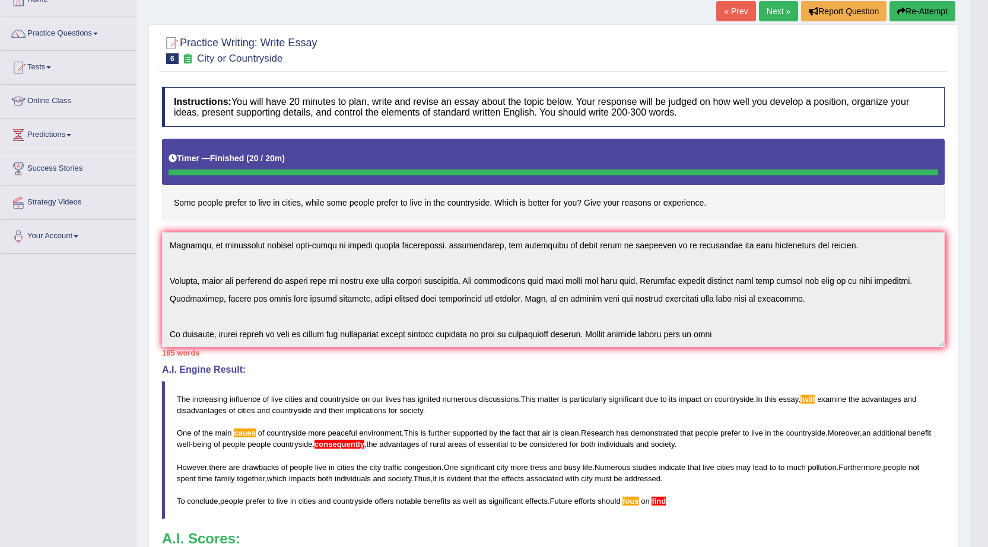
drag, startPoint x: 953, startPoint y: 289, endPoint x: 949, endPoint y: 232, distance: 56.5
click at [953, 246] on div "Practice Writing: Write Essay 6 City or Countryside Instructions: You will have…" at bounding box center [553, 364] width 810 height 681
click at [938, 9] on button "Re-Attempt" at bounding box center [922, 11] width 66 height 20
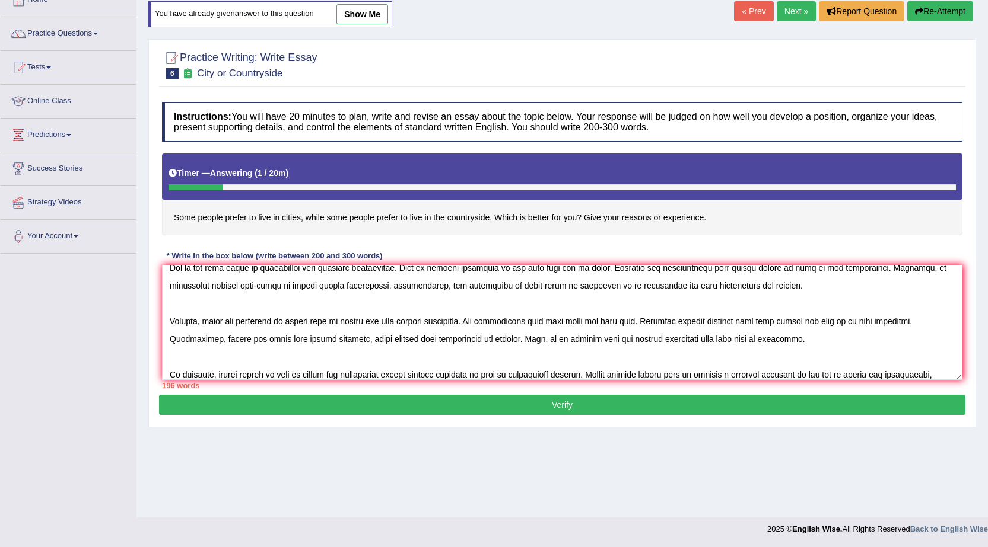
scroll to position [81, 0]
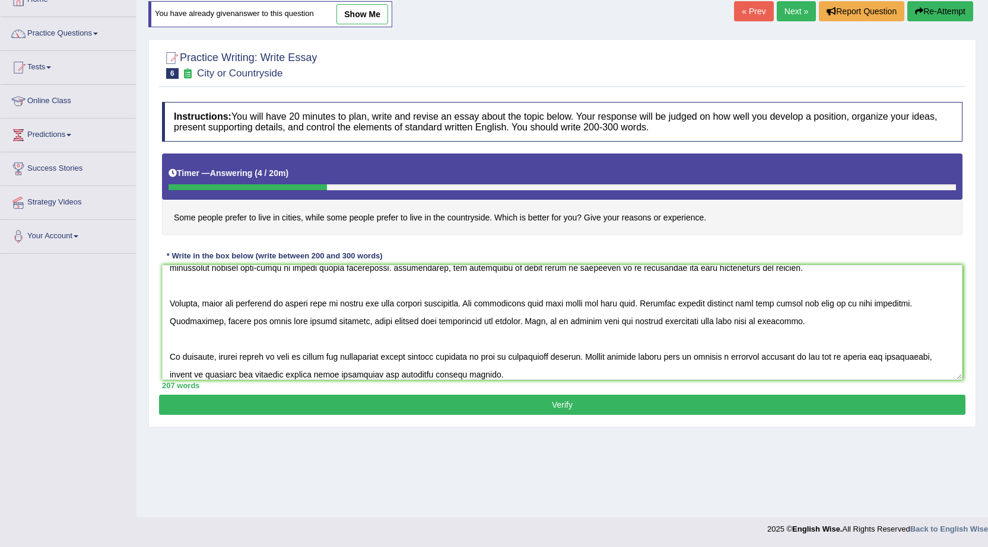
click at [661, 358] on textarea at bounding box center [562, 322] width 800 height 115
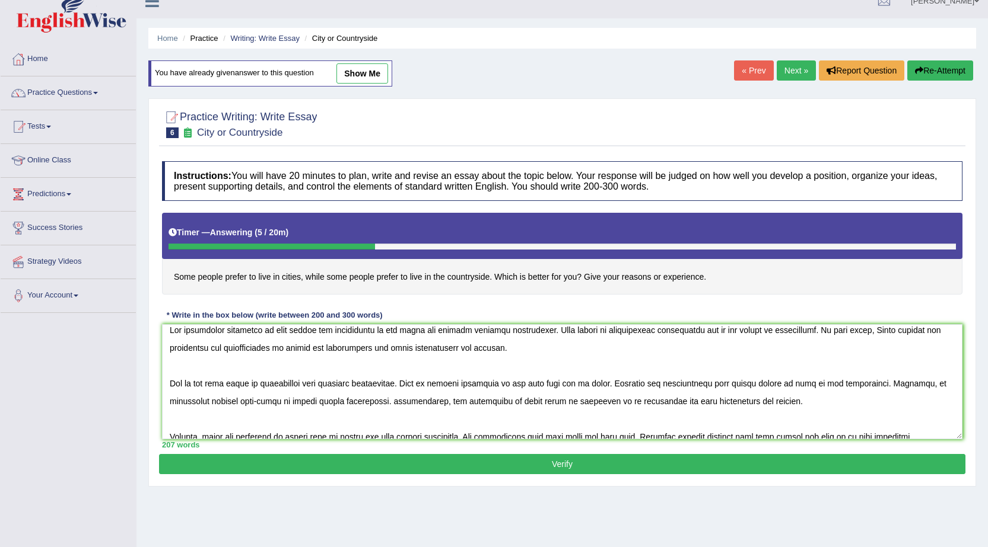
scroll to position [0, 0]
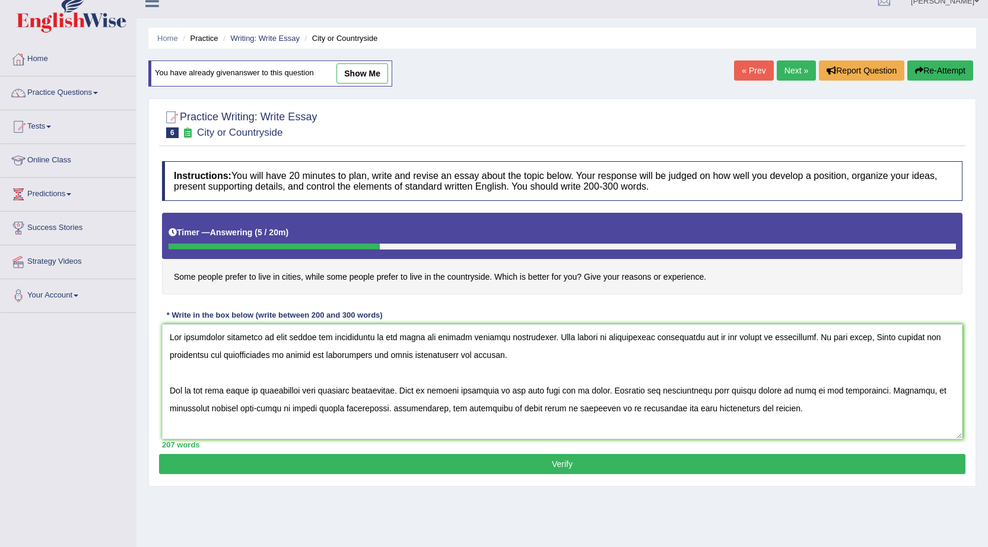
click at [848, 339] on textarea at bounding box center [562, 381] width 800 height 115
click at [851, 335] on textarea at bounding box center [562, 381] width 800 height 115
type textarea "The increasing influence of live cities and countryside on our lives has ignite…"
click at [548, 466] on button "Verify" at bounding box center [562, 464] width 806 height 20
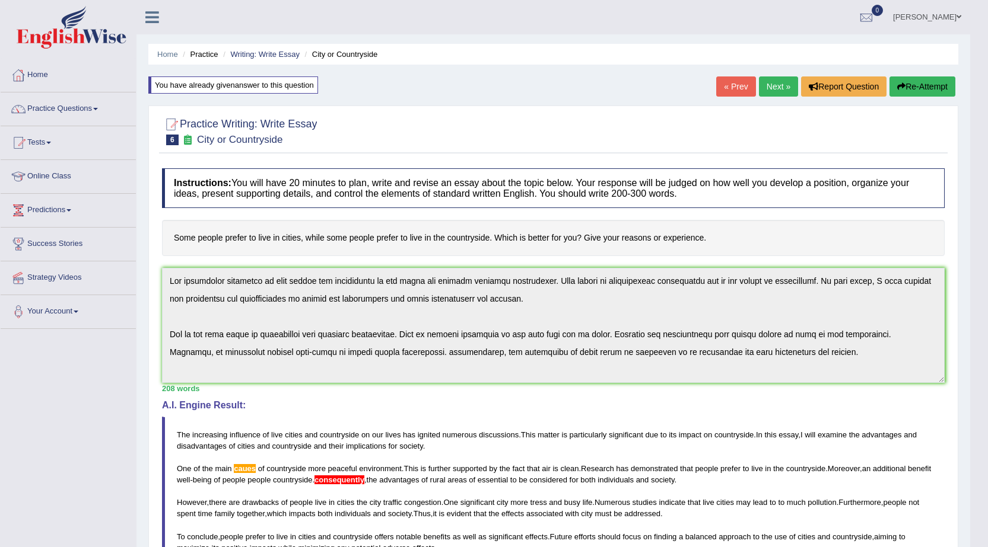
click at [953, 357] on div "Practice Writing: Write Essay 6 City or Countryside Instructions: You will have…" at bounding box center [553, 429] width 810 height 646
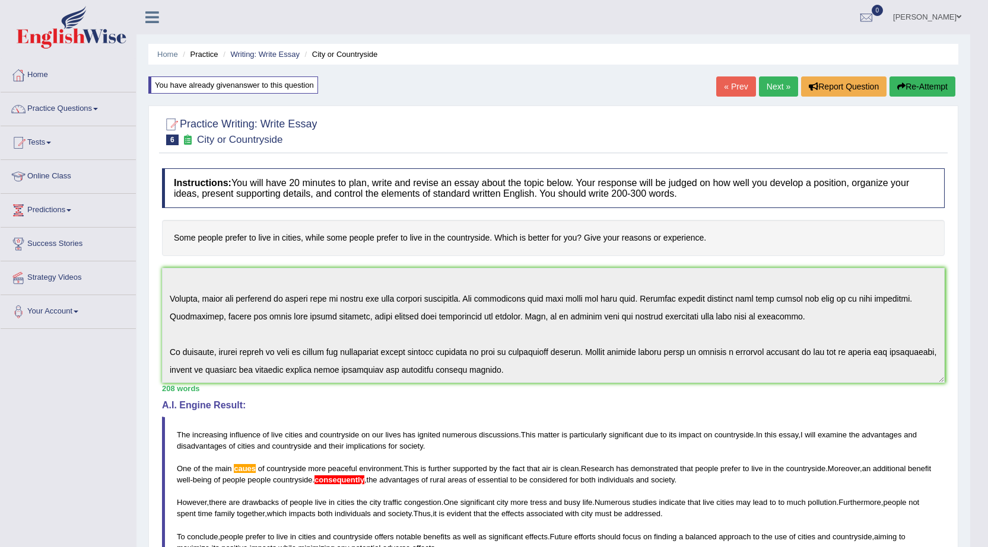
click at [876, 384] on div "Instructions: You will have 20 minutes to plan, write and revise an essay about…" at bounding box center [553, 421] width 788 height 517
click at [915, 90] on button "Re-Attempt" at bounding box center [922, 87] width 66 height 20
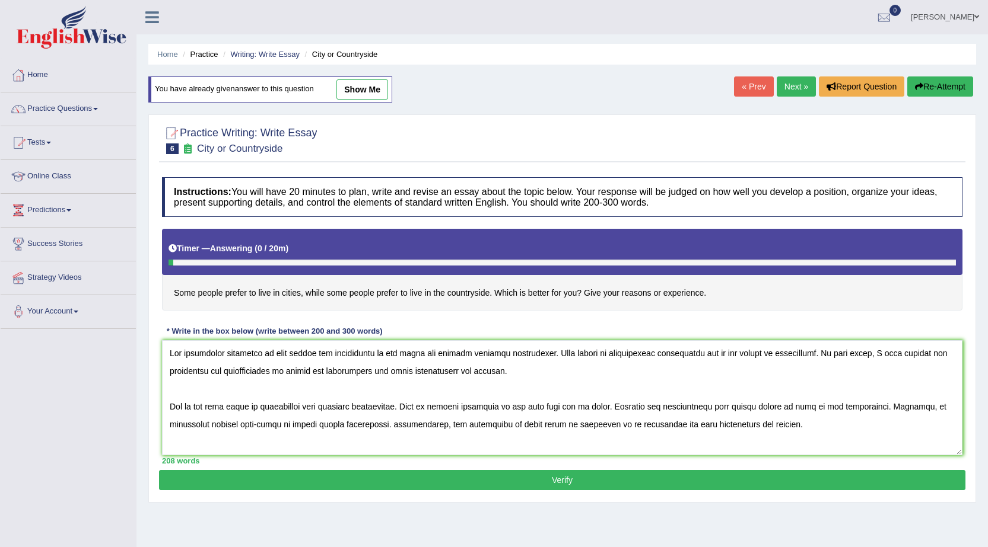
click at [388, 423] on textarea at bounding box center [562, 397] width 800 height 115
click at [245, 407] on textarea at bounding box center [562, 397] width 800 height 115
type textarea "The increasing influence of live cities and countryside on our lives has ignite…"
click at [333, 477] on button "Verify" at bounding box center [562, 480] width 806 height 20
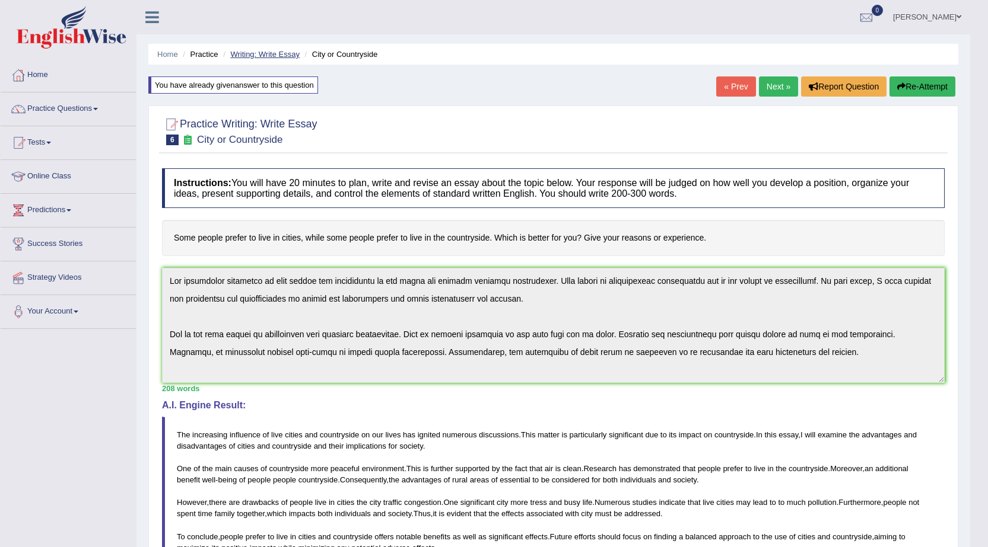
click at [282, 57] on link "Writing: Write Essay" at bounding box center [264, 54] width 69 height 9
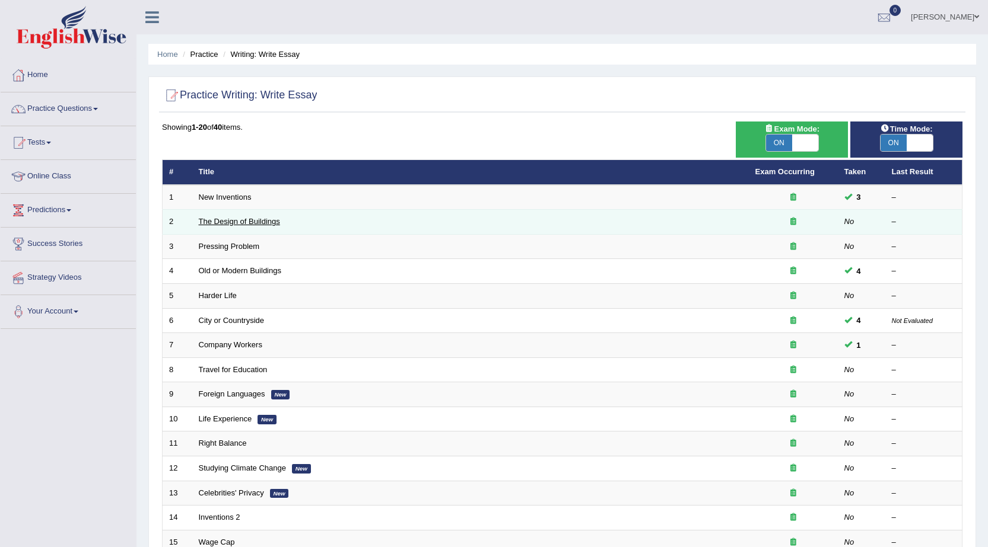
click at [265, 224] on link "The Design of Buildings" at bounding box center [239, 221] width 81 height 9
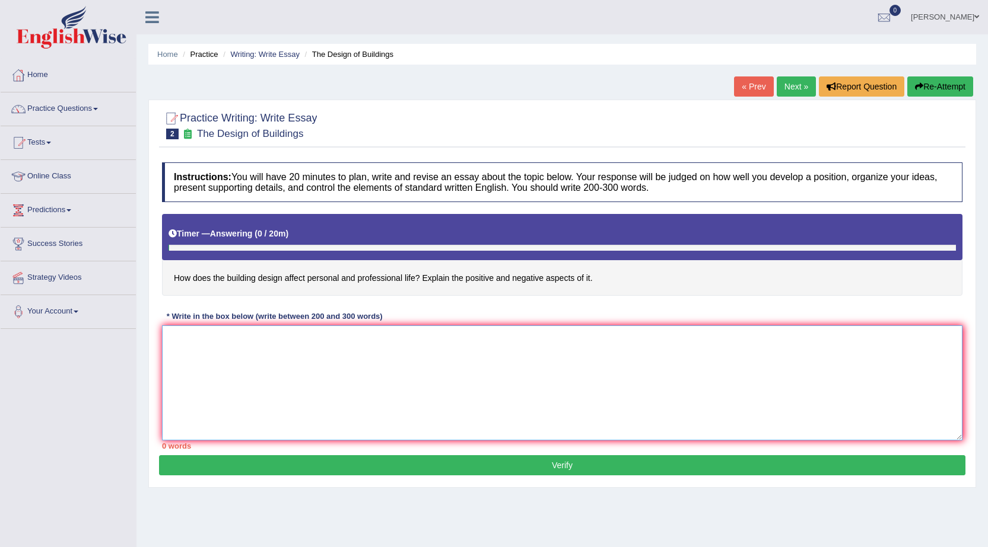
click at [216, 394] on textarea at bounding box center [562, 383] width 800 height 115
type textarea "I"
click at [937, 85] on button "Re-Attempt" at bounding box center [940, 87] width 66 height 20
click at [330, 364] on textarea at bounding box center [562, 383] width 800 height 115
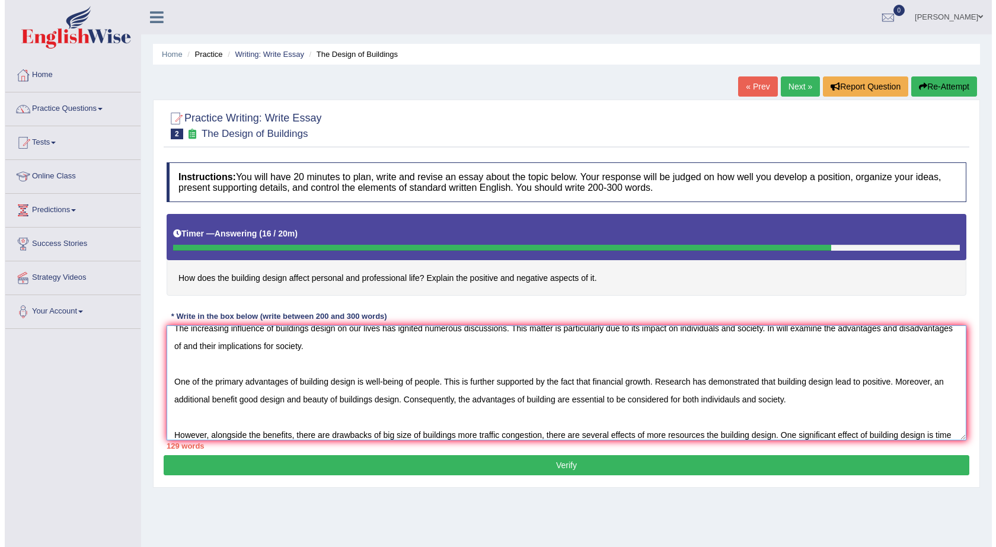
scroll to position [28, 0]
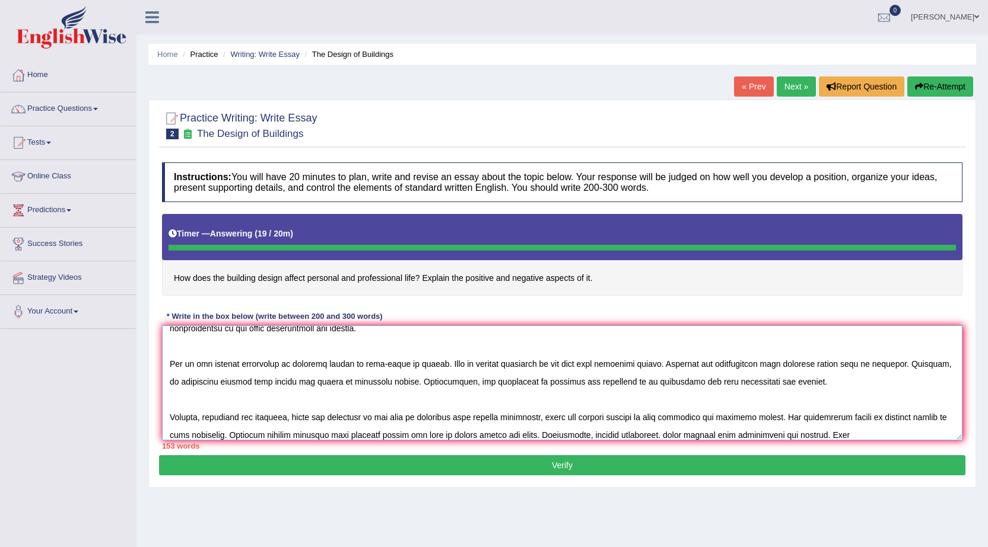
type textarea "The increasing influence of buildings design on our lives has ignited numerous …"
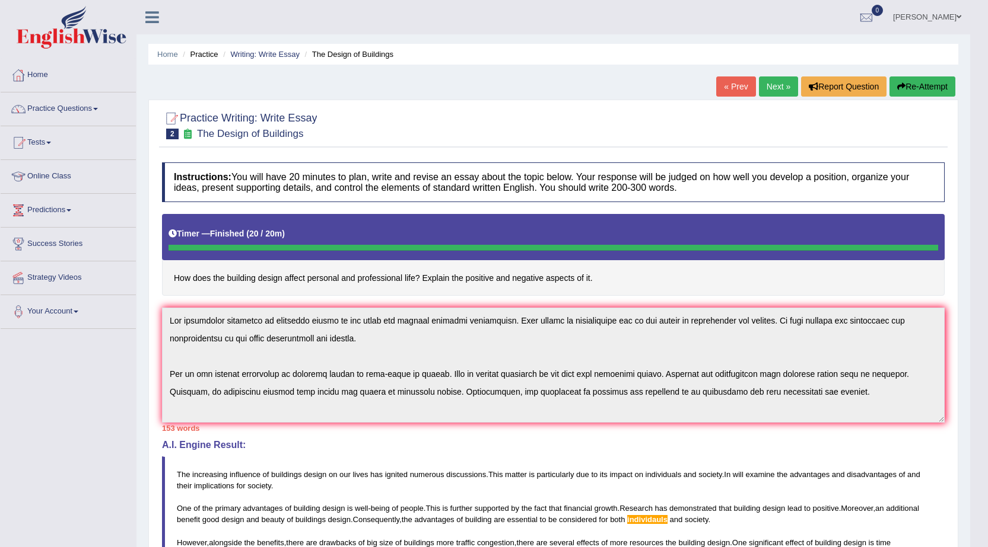
scroll to position [36, 0]
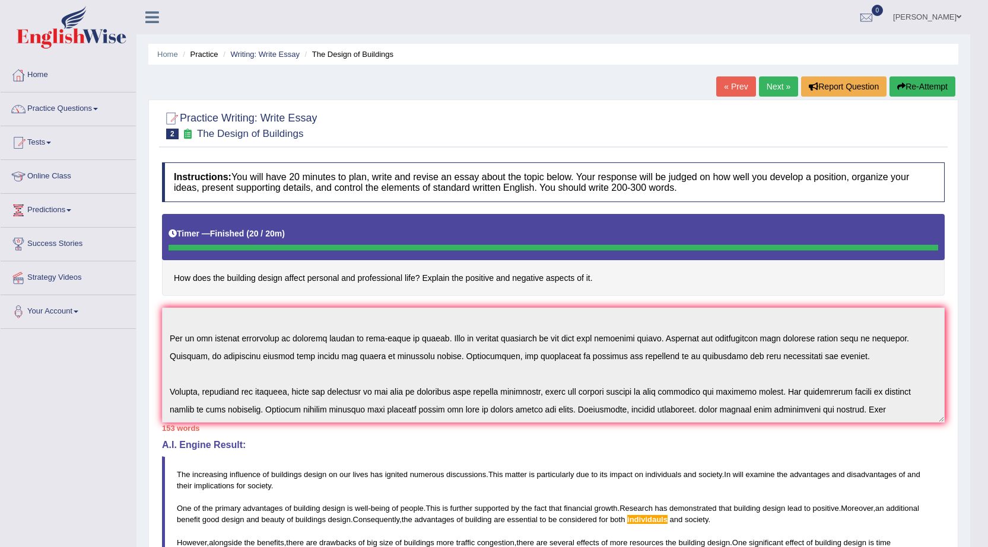
click at [880, 424] on div "Instructions: You will have 20 minutes to plan, write and revise an essay about…" at bounding box center [553, 421] width 788 height 529
click at [931, 90] on button "Re-Attempt" at bounding box center [922, 87] width 66 height 20
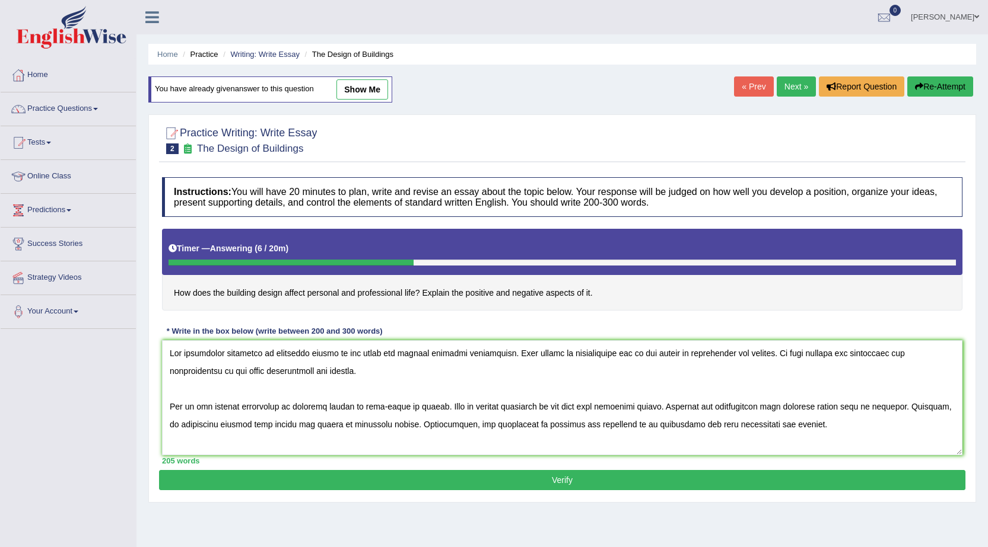
type textarea "The increasing influence of buildings design on our lives has ignited numerous …"
click at [504, 472] on button "Verify" at bounding box center [562, 480] width 806 height 20
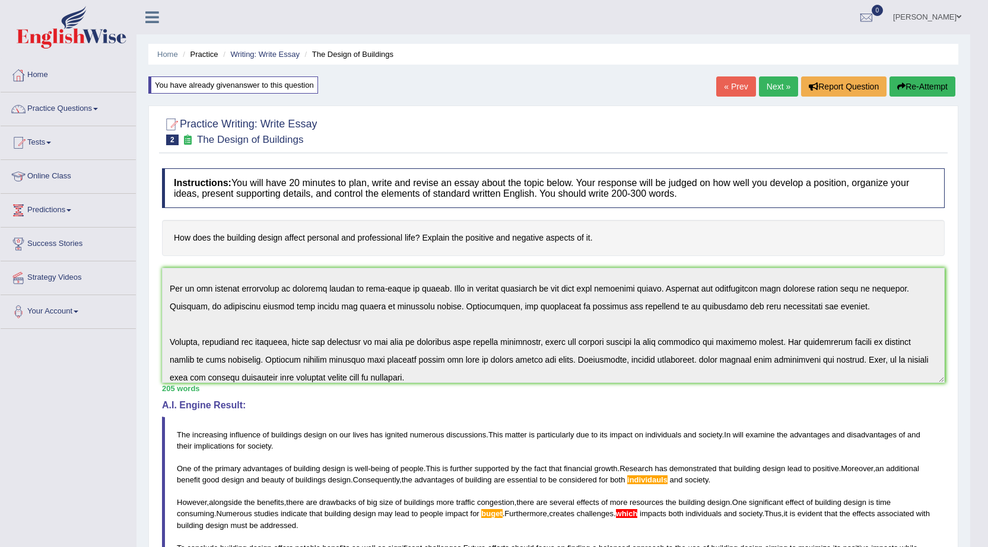
scroll to position [107, 0]
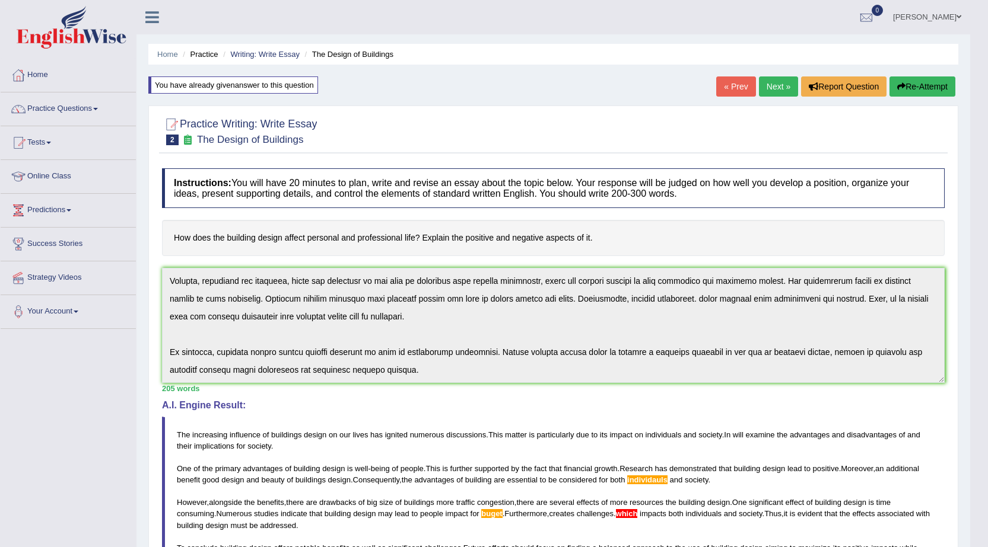
click at [917, 84] on button "Re-Attempt" at bounding box center [922, 87] width 66 height 20
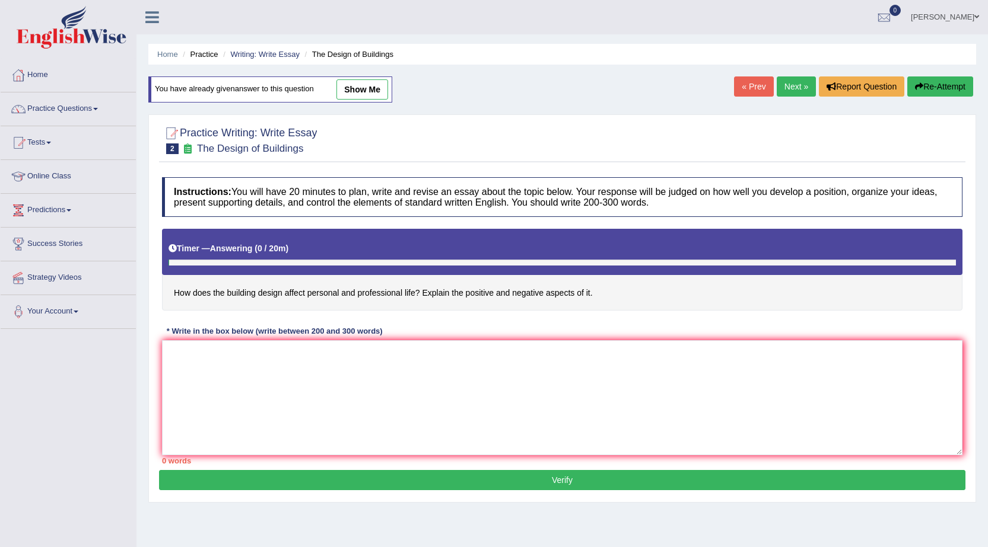
click at [250, 381] on textarea at bounding box center [562, 397] width 800 height 115
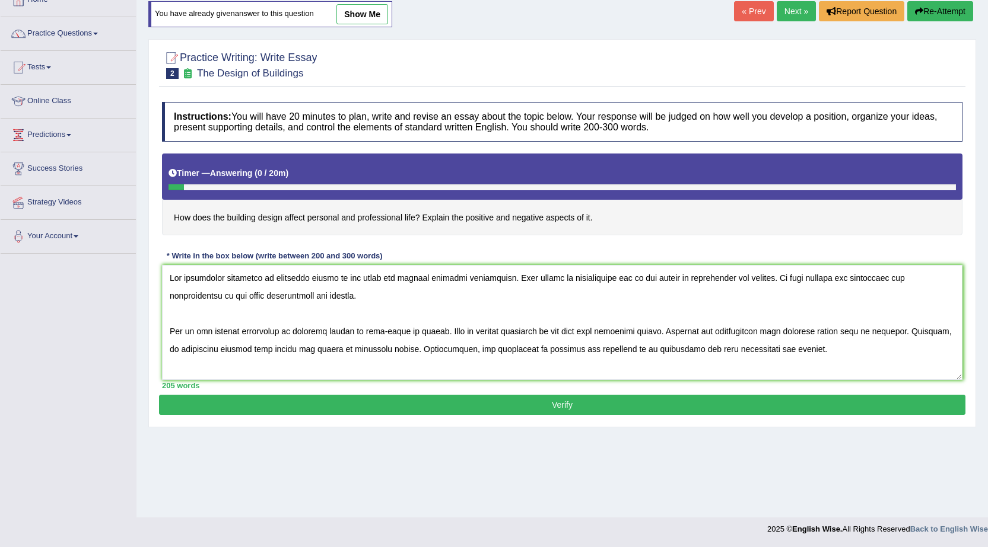
click at [886, 332] on textarea at bounding box center [562, 322] width 800 height 115
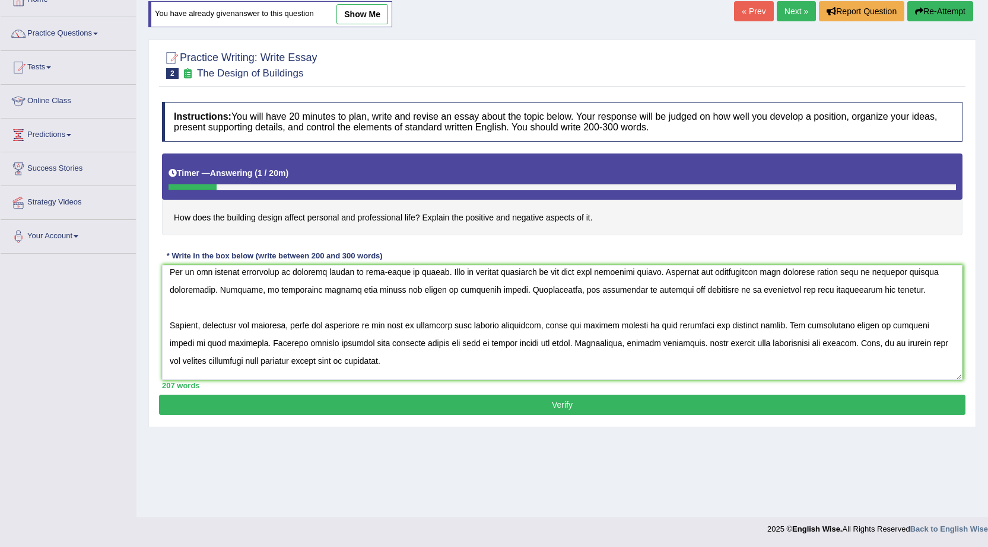
click at [671, 348] on textarea at bounding box center [562, 322] width 800 height 115
click at [824, 343] on textarea at bounding box center [562, 322] width 800 height 115
type textarea "The increasing influence of buildings design on our lives has ignited numerous …"
click at [683, 407] on button "Verify" at bounding box center [562, 405] width 806 height 20
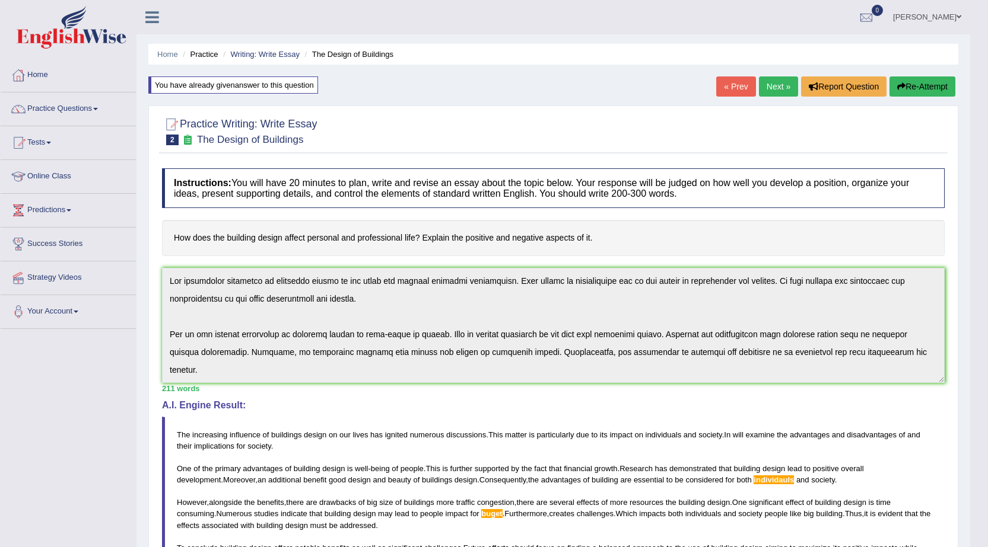
scroll to position [107, 0]
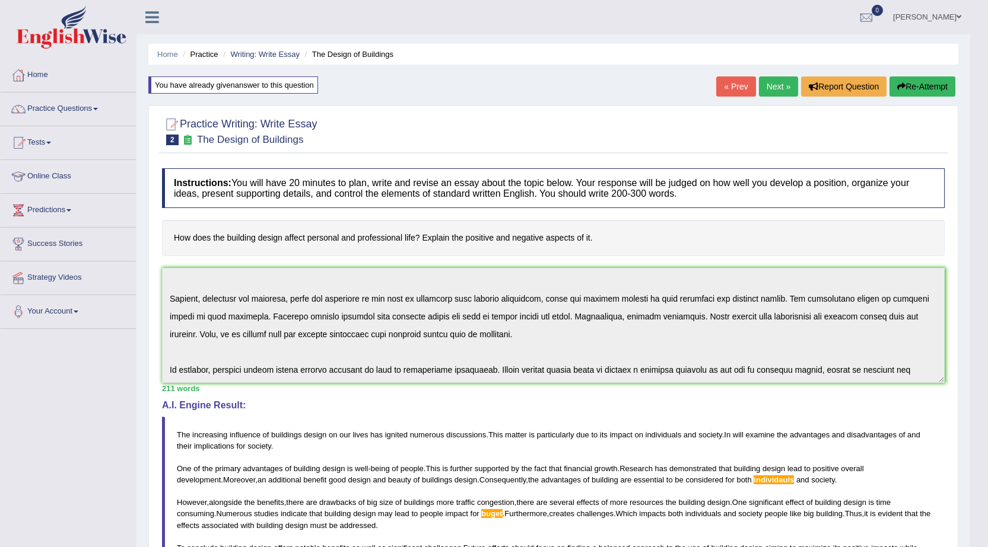
click at [507, 387] on div "Instructions: You will have 20 minutes to plan, write and revise an essay about…" at bounding box center [553, 427] width 788 height 528
click at [920, 86] on button "Re-Attempt" at bounding box center [922, 87] width 66 height 20
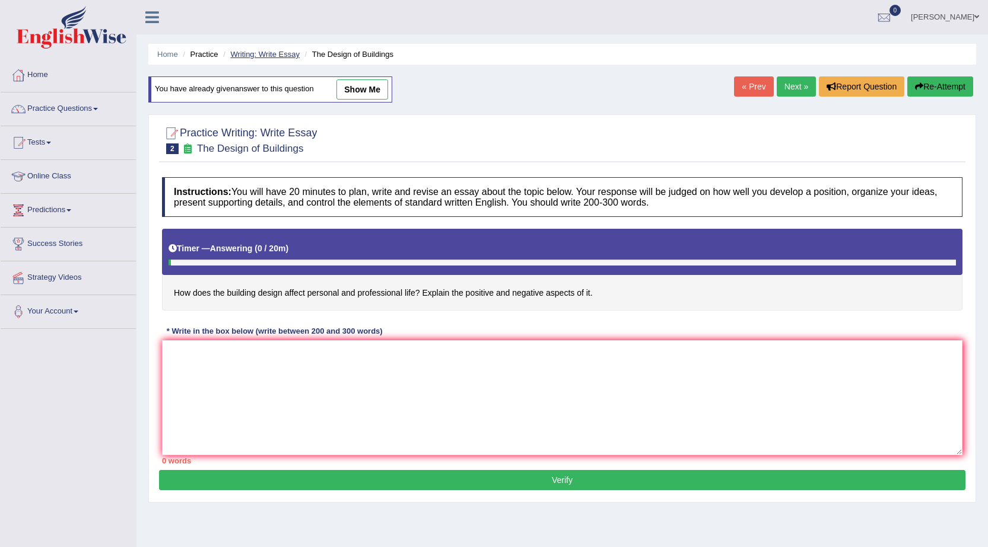
click at [241, 56] on link "Writing: Write Essay" at bounding box center [264, 54] width 69 height 9
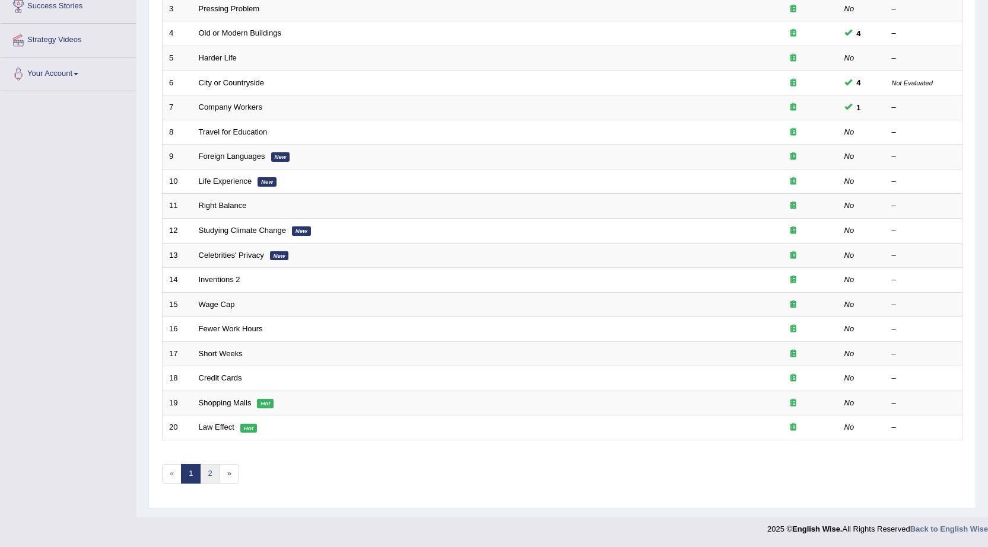
click at [209, 470] on link "2" at bounding box center [210, 474] width 20 height 20
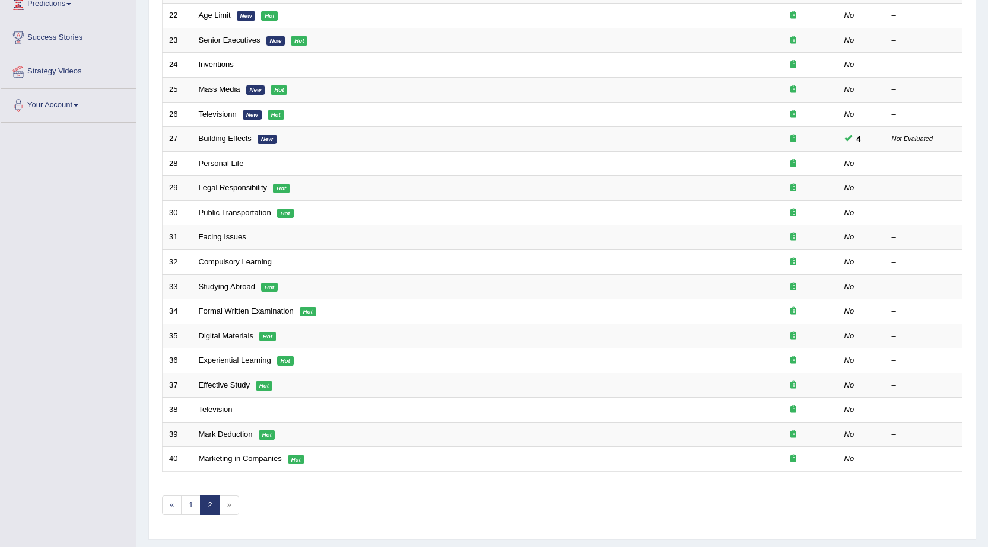
scroll to position [237, 0]
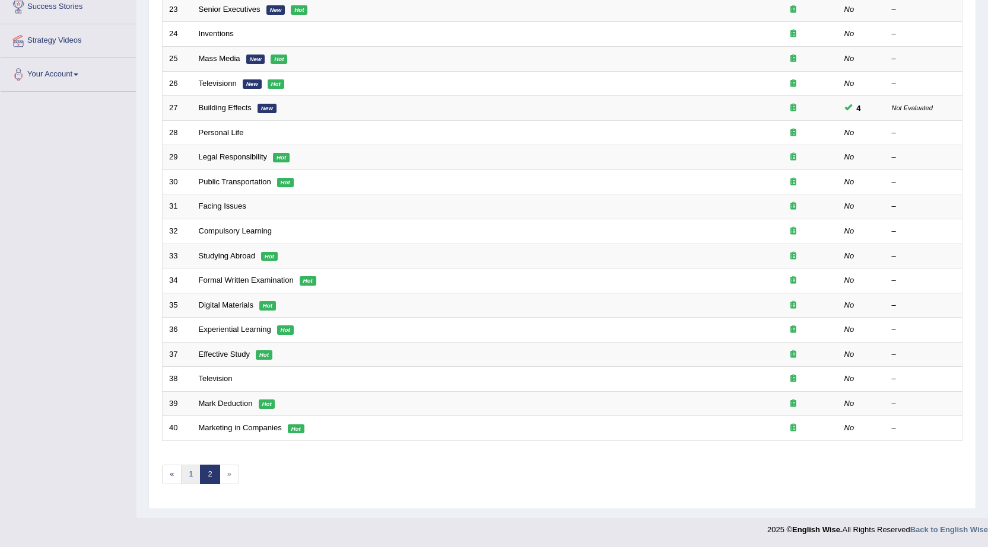
click at [193, 477] on link "1" at bounding box center [191, 475] width 20 height 20
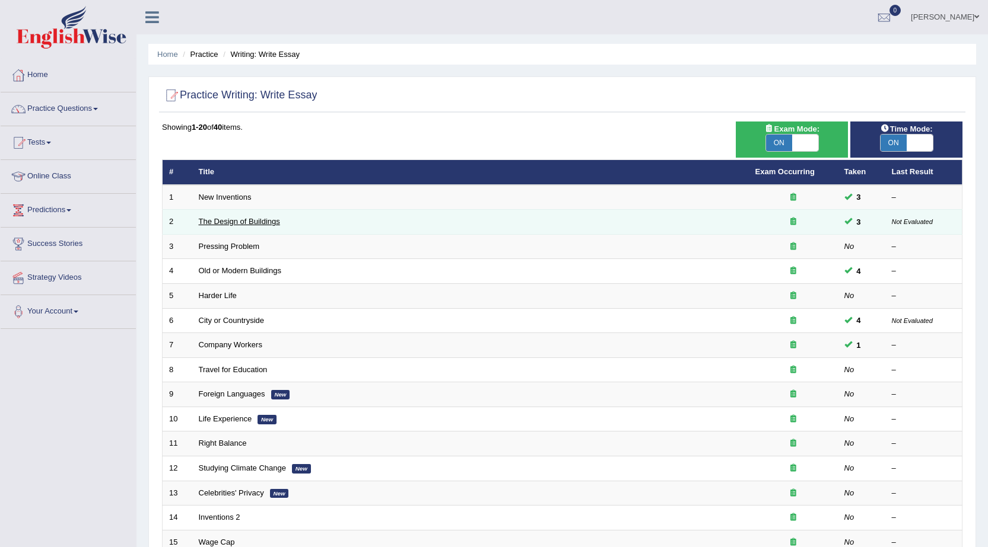
click at [265, 226] on link "The Design of Buildings" at bounding box center [239, 221] width 81 height 9
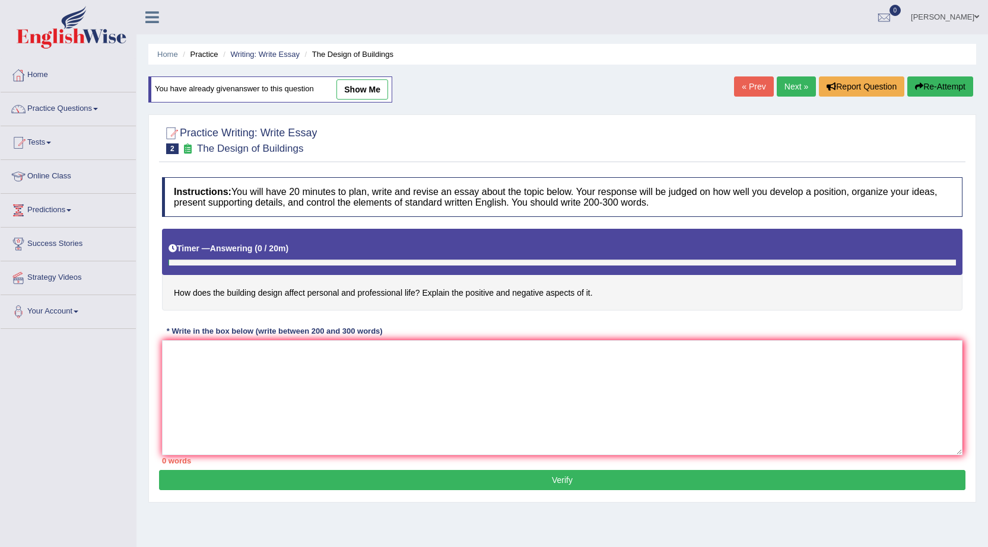
click at [262, 372] on textarea at bounding box center [562, 397] width 800 height 115
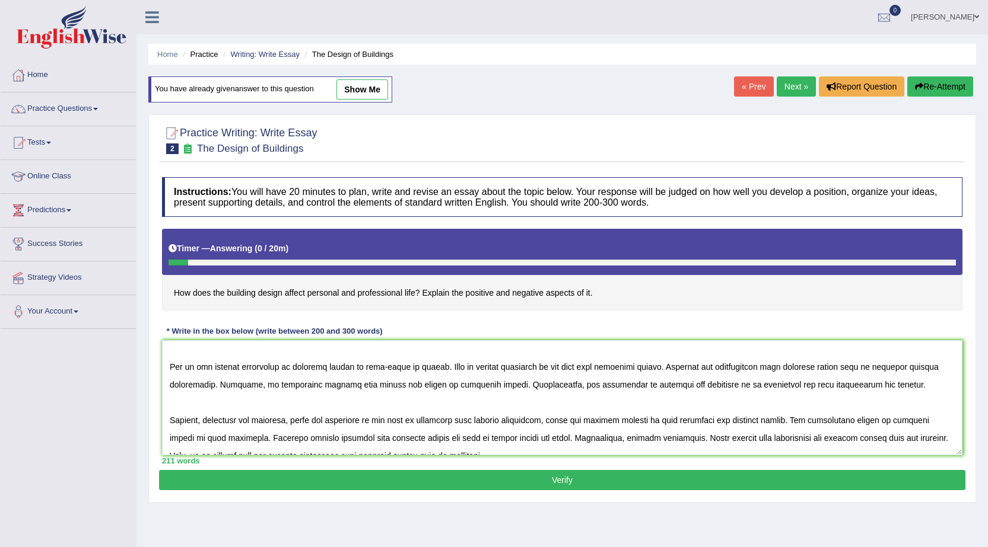
scroll to position [59, 0]
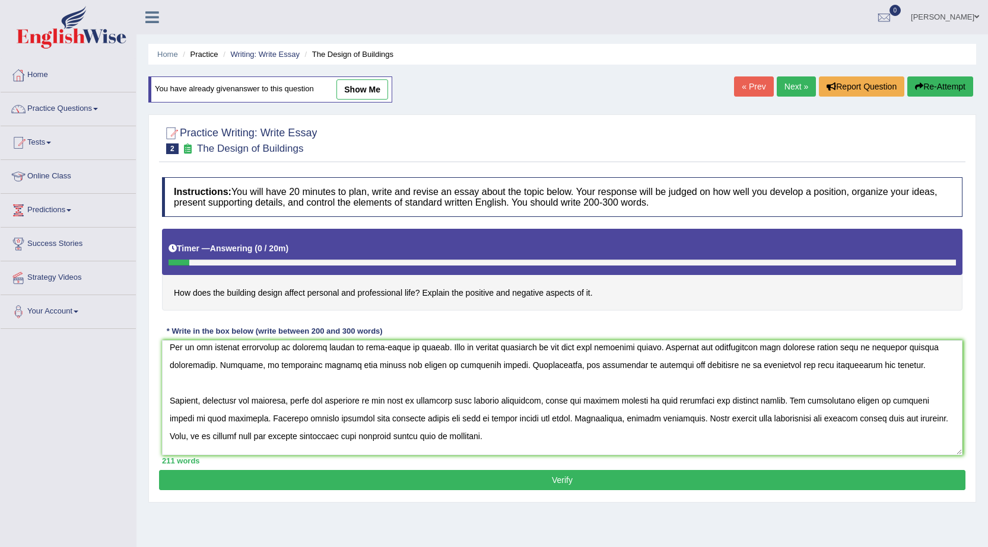
click at [537, 419] on textarea at bounding box center [562, 397] width 800 height 115
click at [539, 419] on textarea at bounding box center [562, 397] width 800 height 115
click at [361, 349] on textarea at bounding box center [562, 397] width 800 height 115
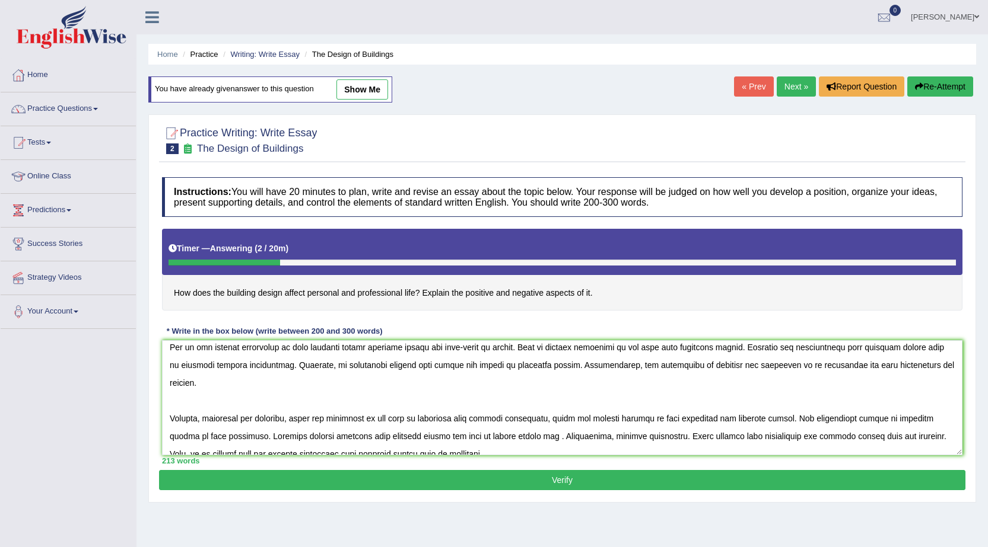
click at [538, 342] on textarea at bounding box center [562, 397] width 800 height 115
click at [525, 345] on textarea at bounding box center [562, 397] width 800 height 115
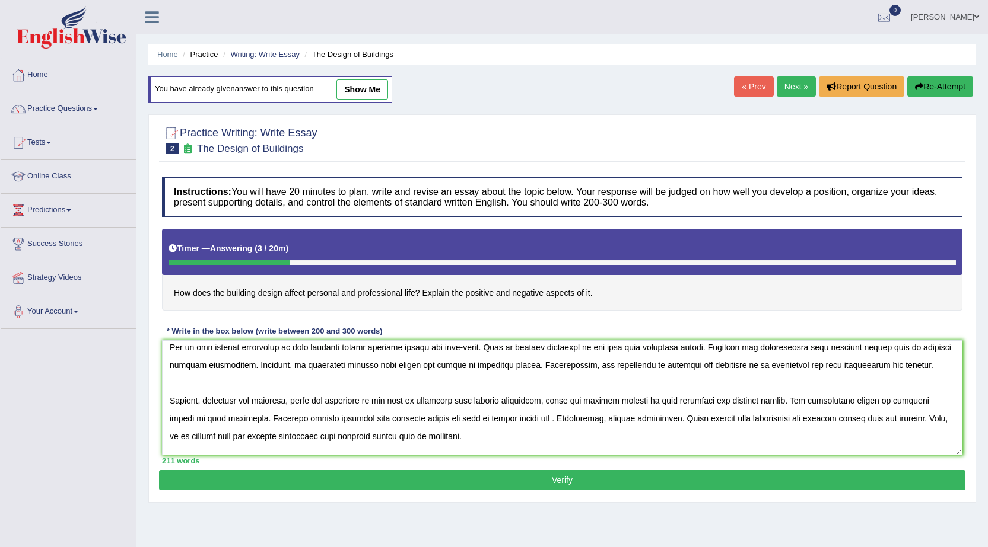
click at [700, 348] on textarea at bounding box center [562, 397] width 800 height 115
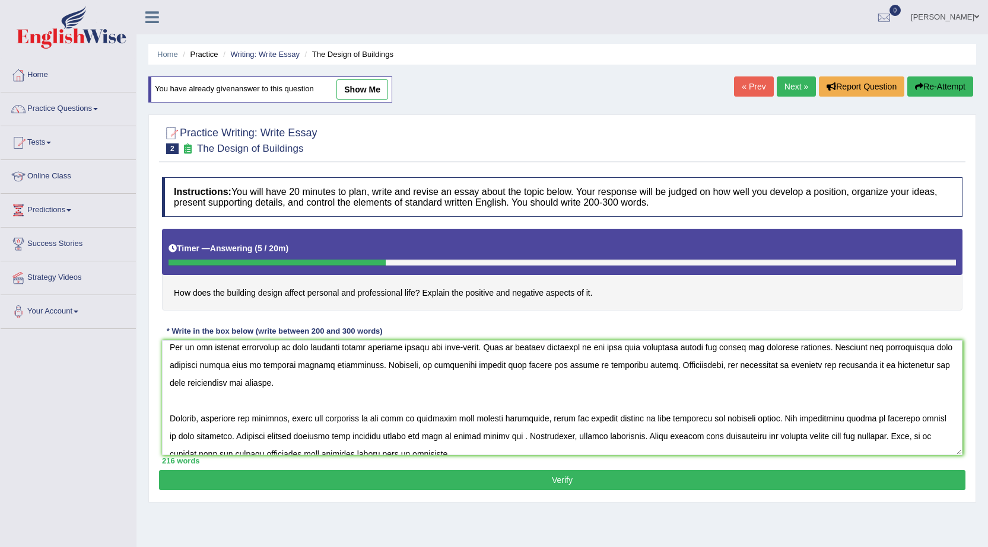
type textarea "The increasing influence of buildings design on our lives has ignited numerous …"
click at [547, 482] on button "Verify" at bounding box center [562, 480] width 806 height 20
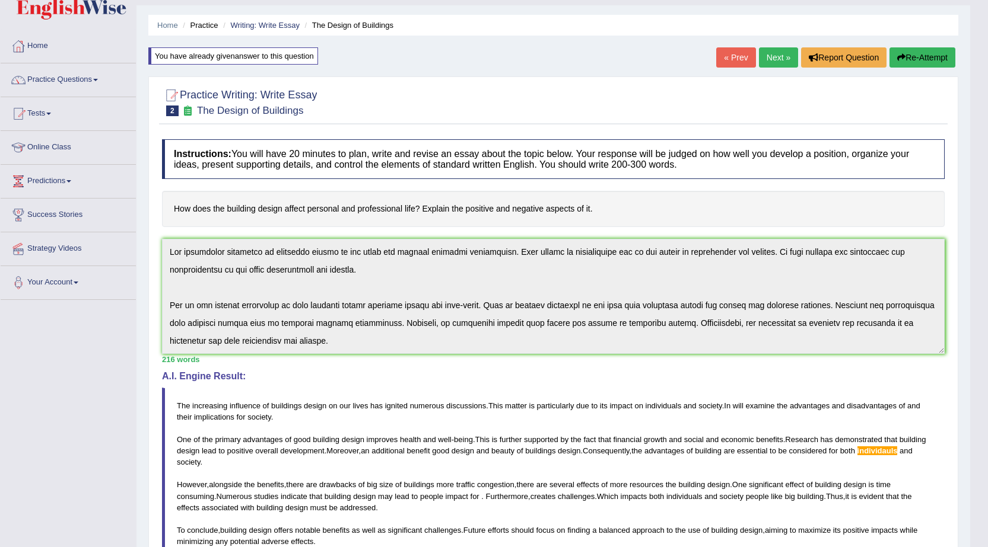
scroll to position [125, 0]
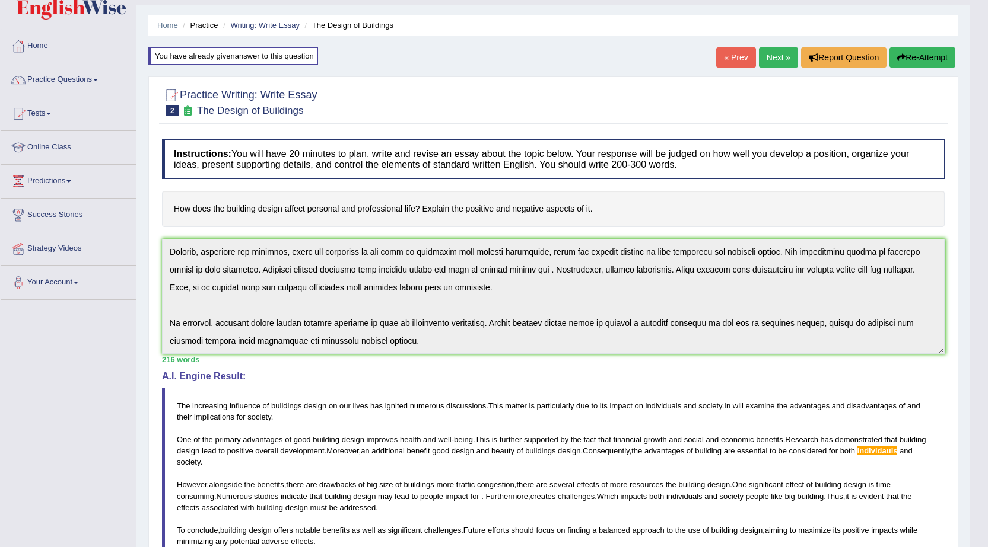
click at [923, 375] on div "Instructions: You will have 20 minutes to plan, write and revise an essay about…" at bounding box center [553, 403] width 788 height 540
click at [905, 62] on button "Re-Attempt" at bounding box center [922, 57] width 66 height 20
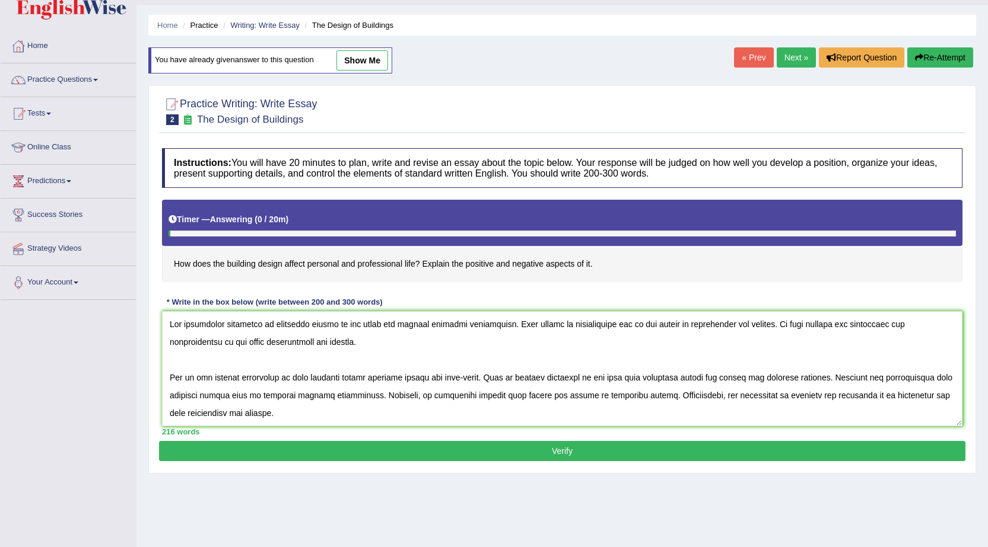
scroll to position [117, 0]
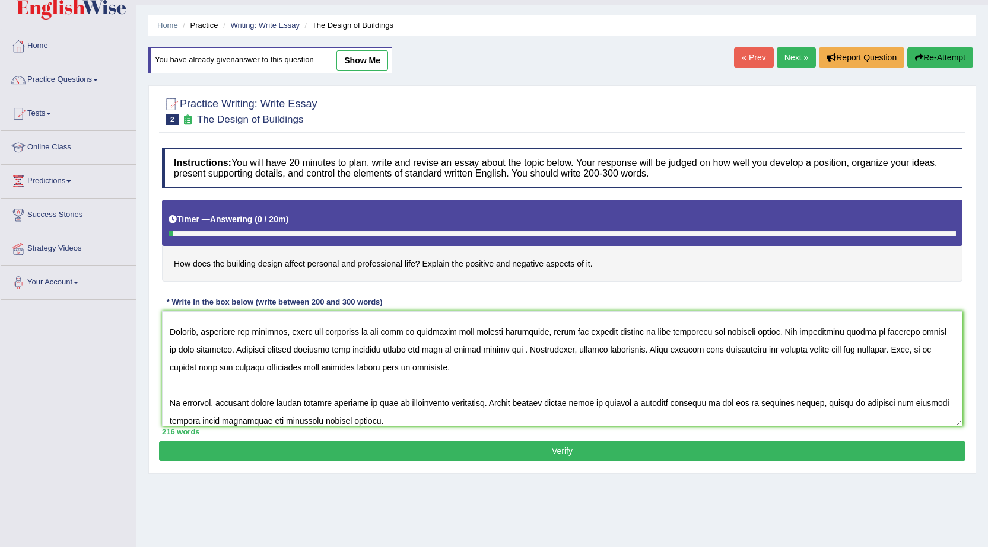
type textarea "The increasing influence of buildings design on our lives has ignited numerous …"
click at [362, 54] on link "show me" at bounding box center [362, 60] width 52 height 20
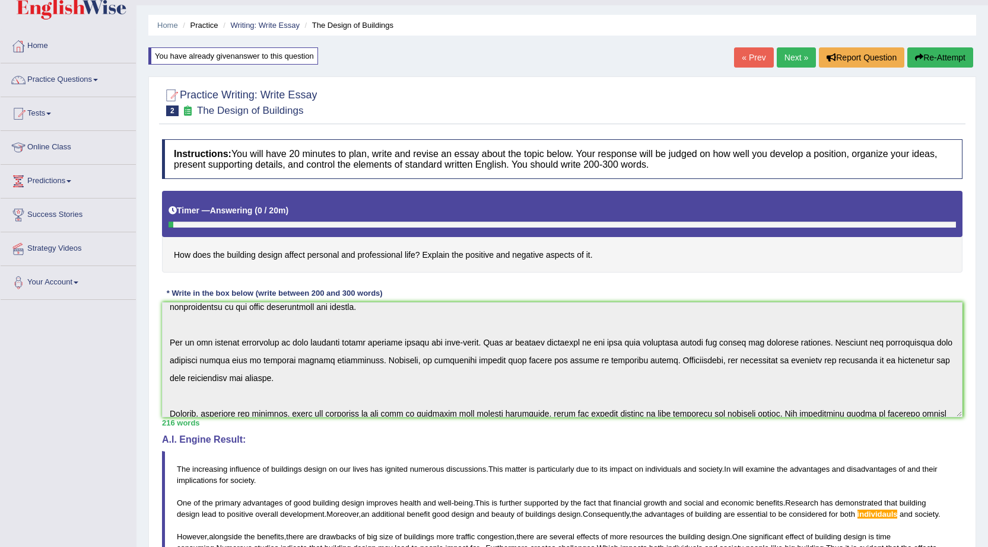
scroll to position [125, 0]
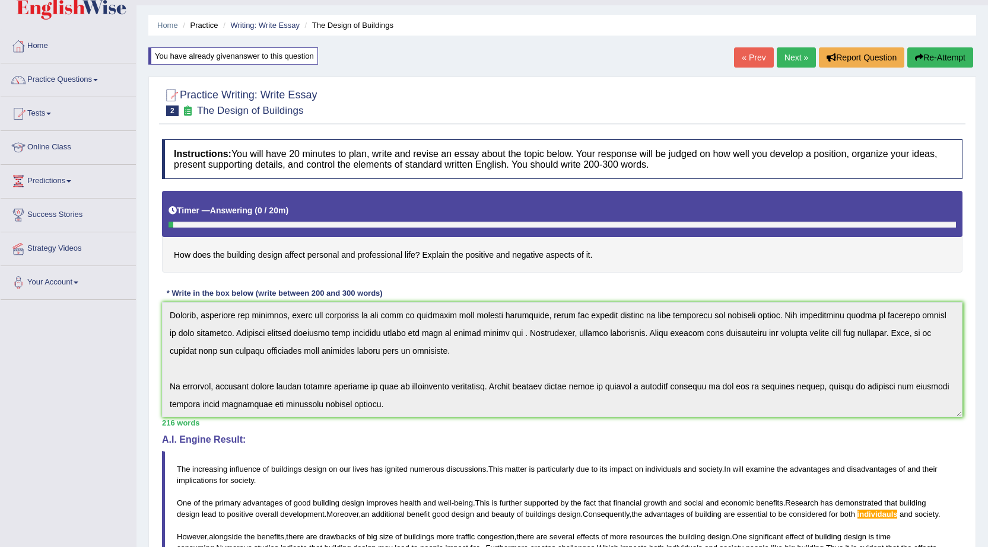
click at [915, 60] on icon "button" at bounding box center [919, 57] width 8 height 8
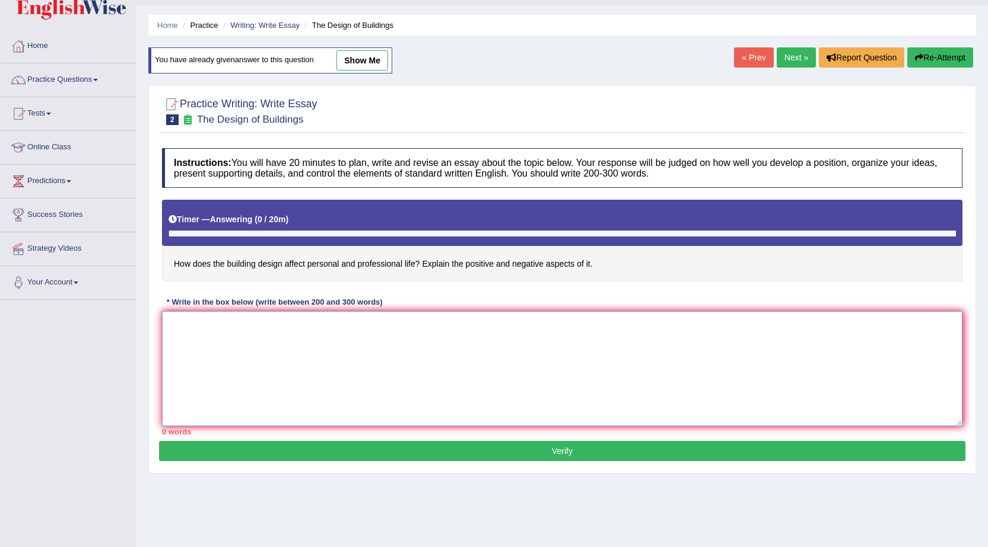
click at [200, 350] on textarea at bounding box center [562, 368] width 800 height 115
paste textarea "The increasing influence of buildings design on our lives has ignited numerous …"
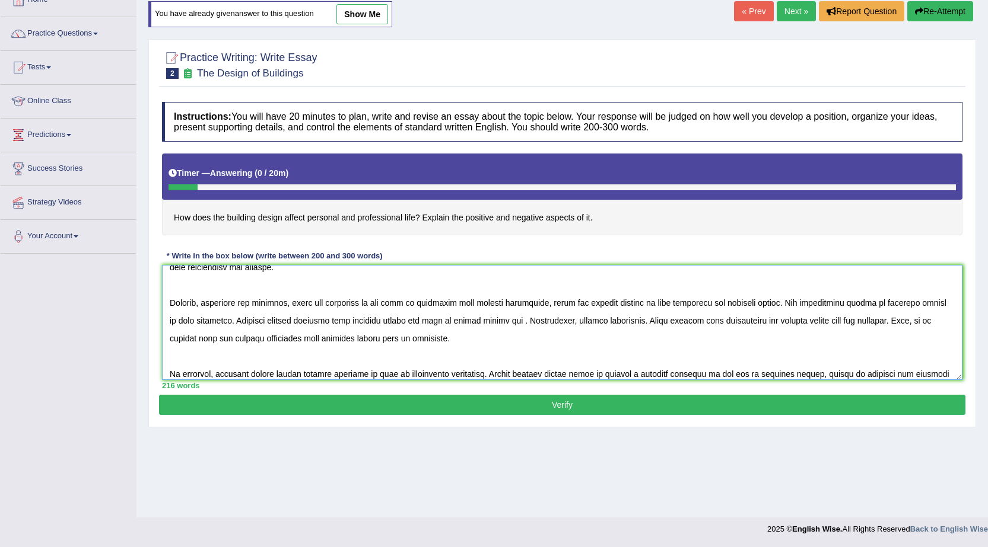
scroll to position [125, 0]
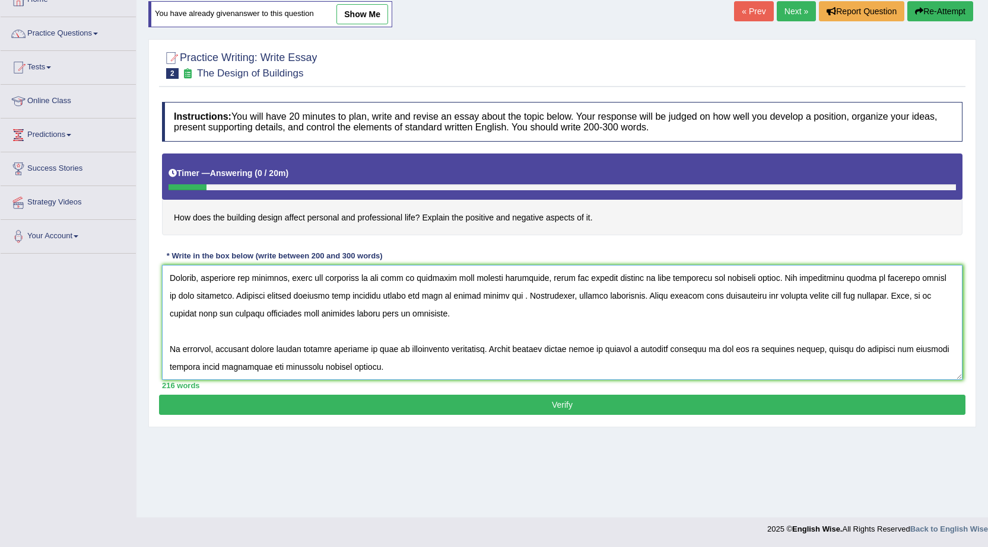
click at [522, 297] on textarea at bounding box center [562, 322] width 800 height 115
click at [699, 297] on textarea at bounding box center [562, 322] width 800 height 115
type textarea "The increasing influence of buildings design on our lives has ignited numerous …"
click at [517, 415] on button "Verify" at bounding box center [562, 405] width 806 height 20
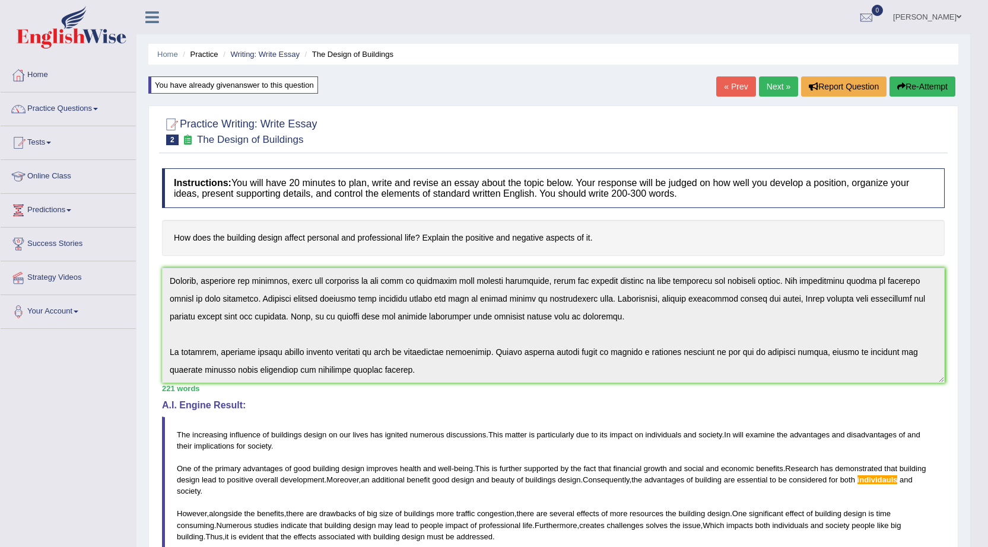
click at [670, 387] on div "Instructions: You will have 20 minutes to plan, write and revise an essay about…" at bounding box center [553, 433] width 788 height 540
click at [919, 84] on button "Re-Attempt" at bounding box center [922, 87] width 66 height 20
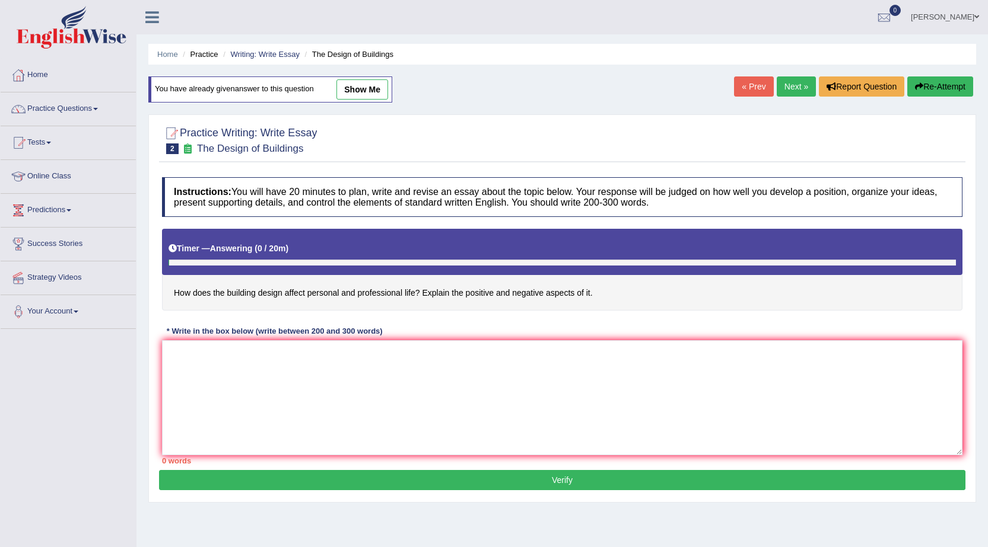
drag, startPoint x: 195, startPoint y: 363, endPoint x: 157, endPoint y: 357, distance: 38.4
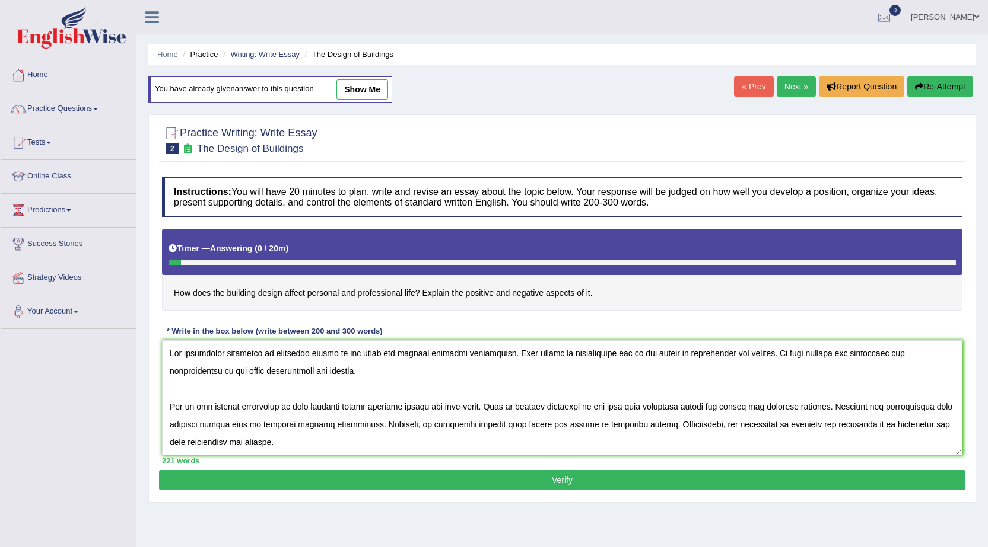
click at [232, 372] on textarea at bounding box center [562, 397] width 800 height 115
click at [492, 426] on textarea at bounding box center [562, 397] width 800 height 115
type textarea "The increasing influence of buildings design on our lives has ignited numerous …"
click at [526, 480] on button "Verify" at bounding box center [562, 480] width 806 height 20
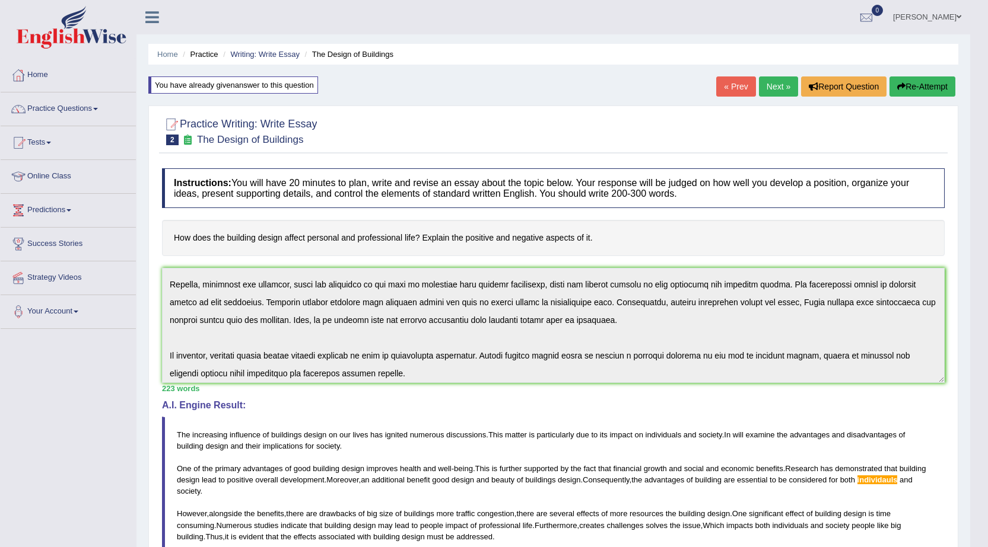
scroll to position [125, 0]
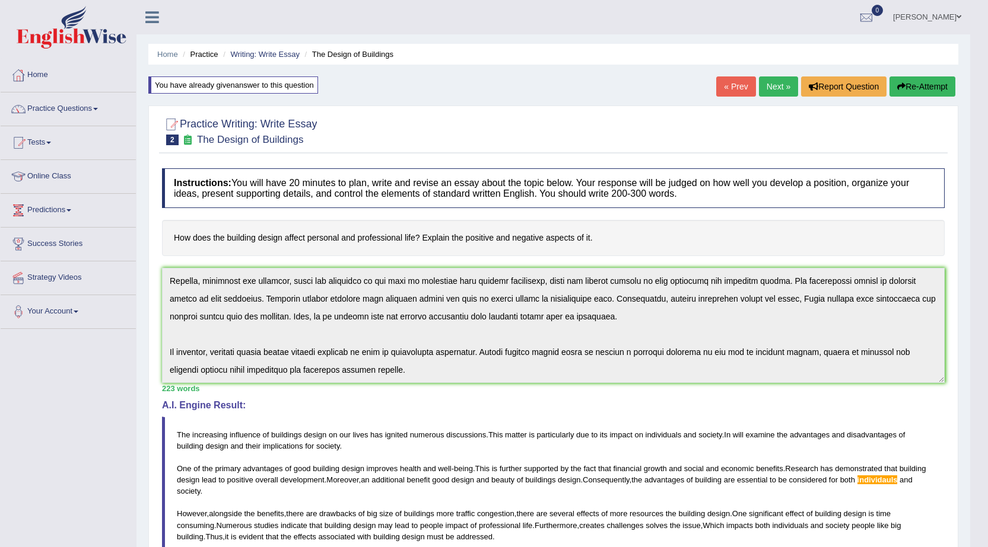
click at [727, 403] on h4 "A.I. Engine Result:" at bounding box center [553, 405] width 782 height 11
drag, startPoint x: 733, startPoint y: 387, endPoint x: 716, endPoint y: 393, distance: 18.2
drag, startPoint x: 697, startPoint y: 395, endPoint x: 624, endPoint y: 399, distance: 73.7
drag, startPoint x: 578, startPoint y: 407, endPoint x: 754, endPoint y: 375, distance: 179.5
click at [627, 399] on div "Instructions: You will have 20 minutes to plan, write and revise an essay about…" at bounding box center [553, 433] width 788 height 540
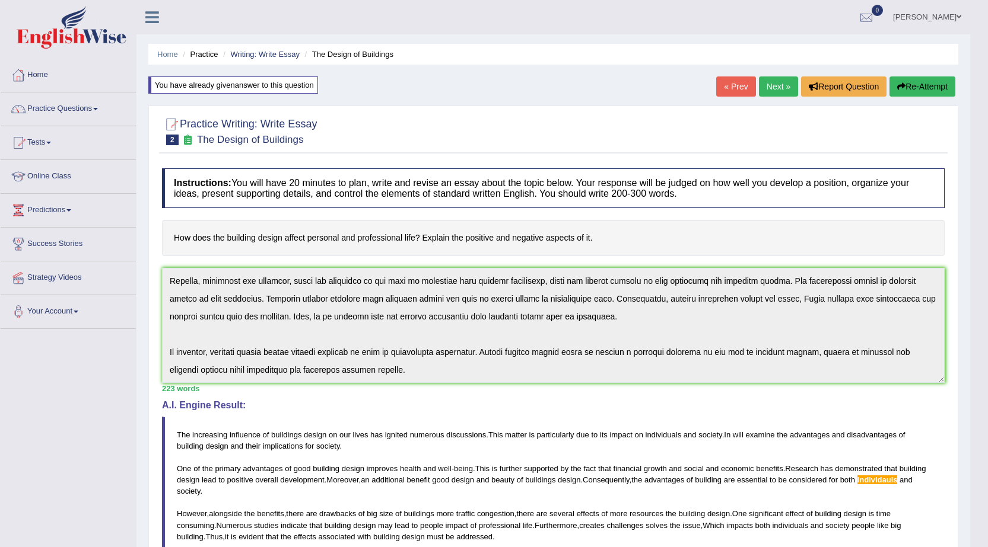
scroll to position [0, 0]
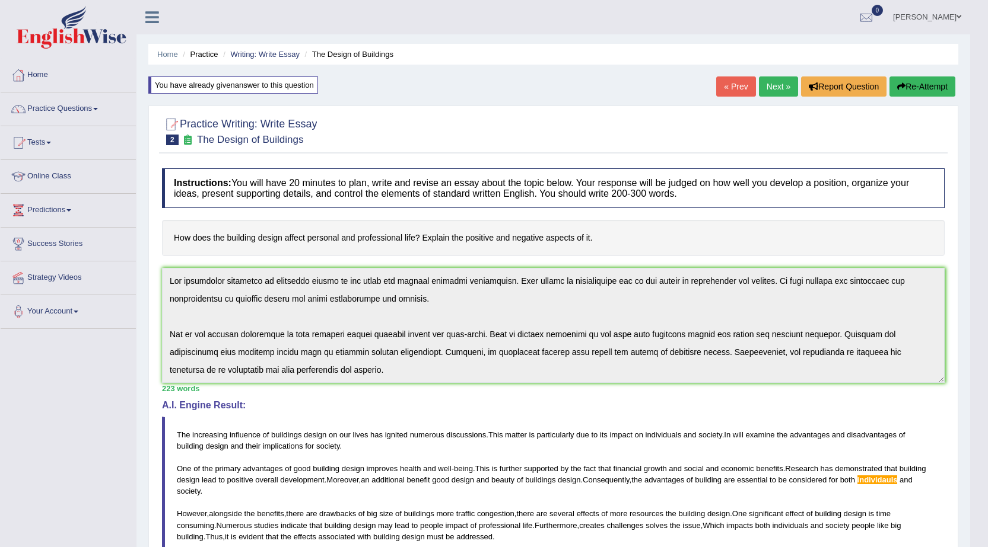
drag, startPoint x: 776, startPoint y: 192, endPoint x: 746, endPoint y: 228, distance: 47.2
click at [770, 205] on h4 "Instructions: You will have 20 minutes to plan, write and revise an essay about…" at bounding box center [553, 188] width 782 height 40
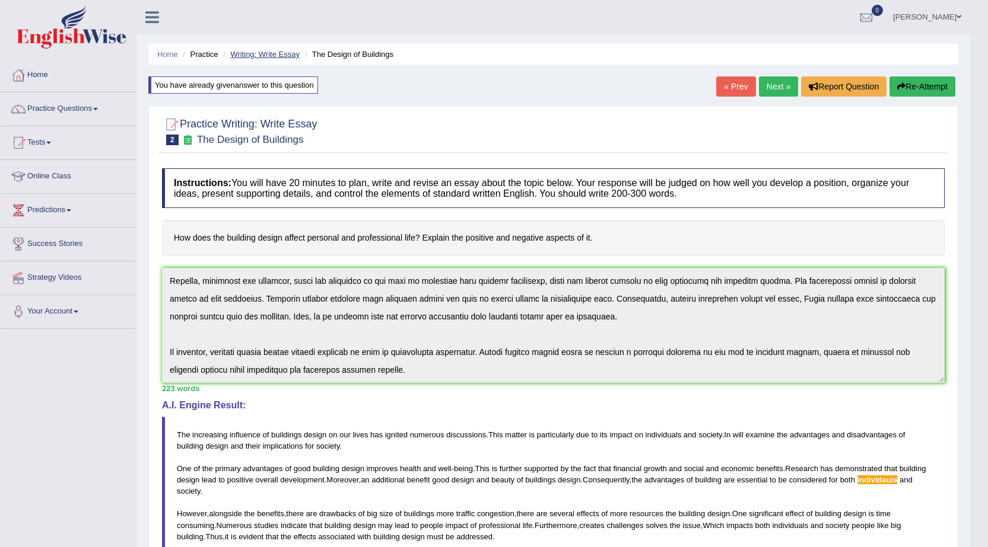
click at [292, 50] on link "Writing: Write Essay" at bounding box center [264, 54] width 69 height 9
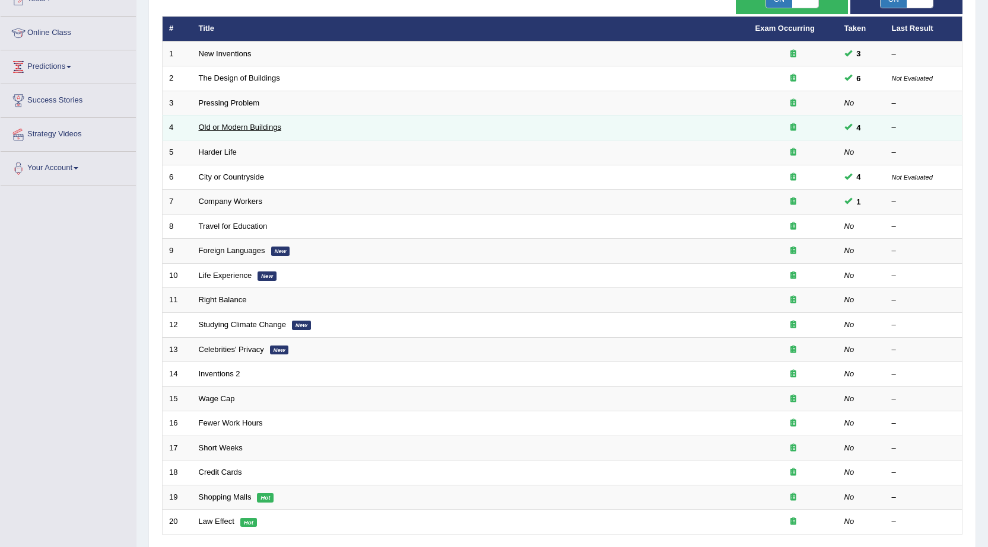
scroll to position [178, 0]
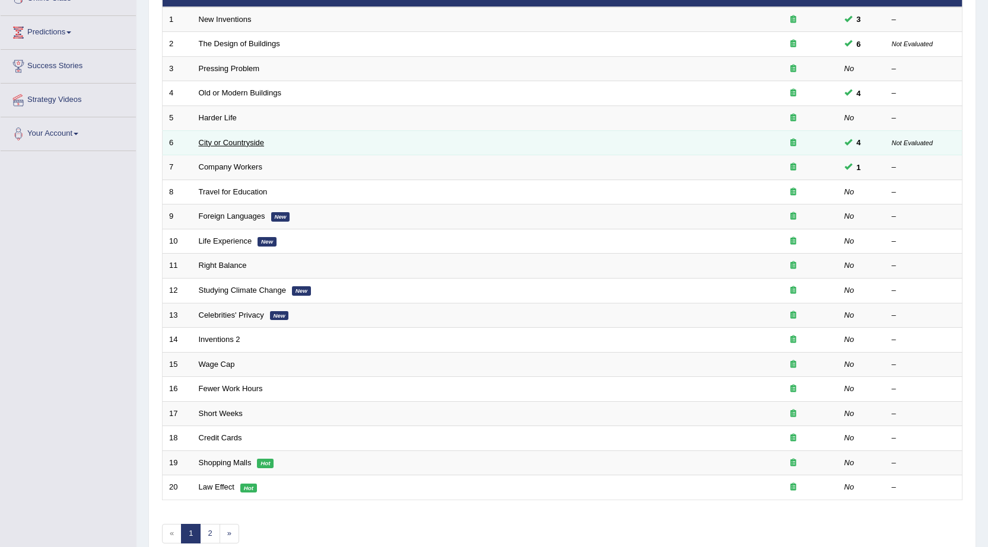
click at [235, 139] on link "City or Countryside" at bounding box center [232, 142] width 66 height 9
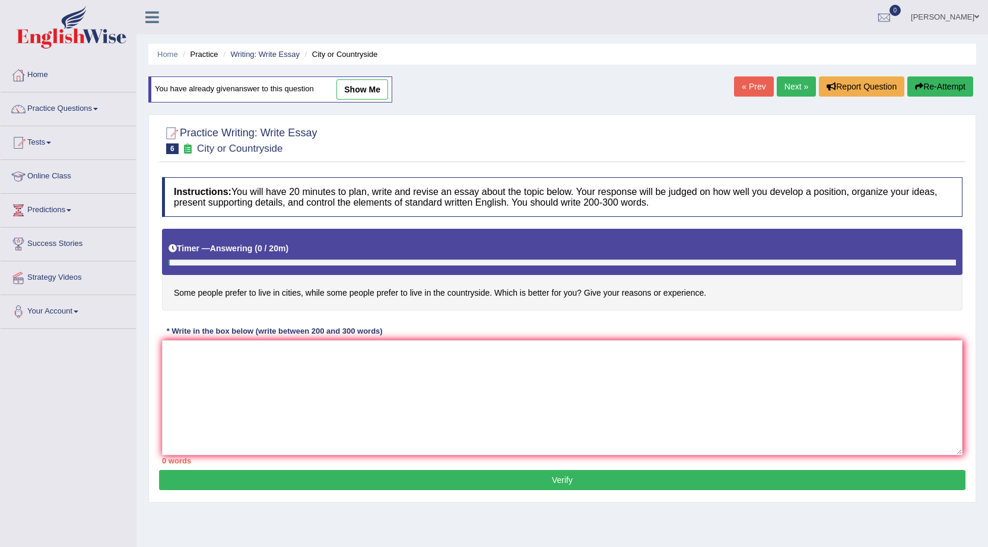
click at [364, 90] on link "show me" at bounding box center [362, 89] width 52 height 20
type textarea "The increasing influence of live cities and countryside on our lives has ignite…"
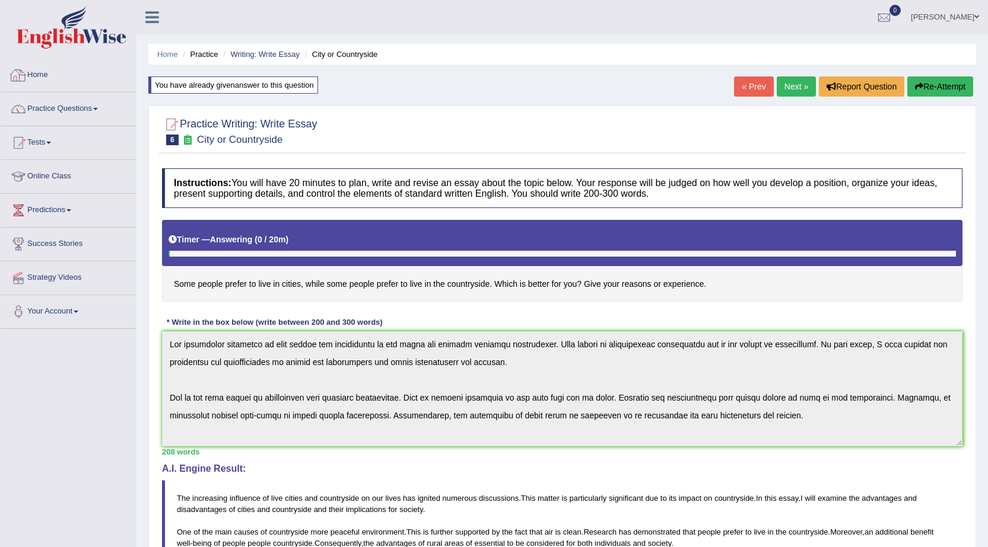
click at [34, 69] on link "Home" at bounding box center [68, 74] width 135 height 30
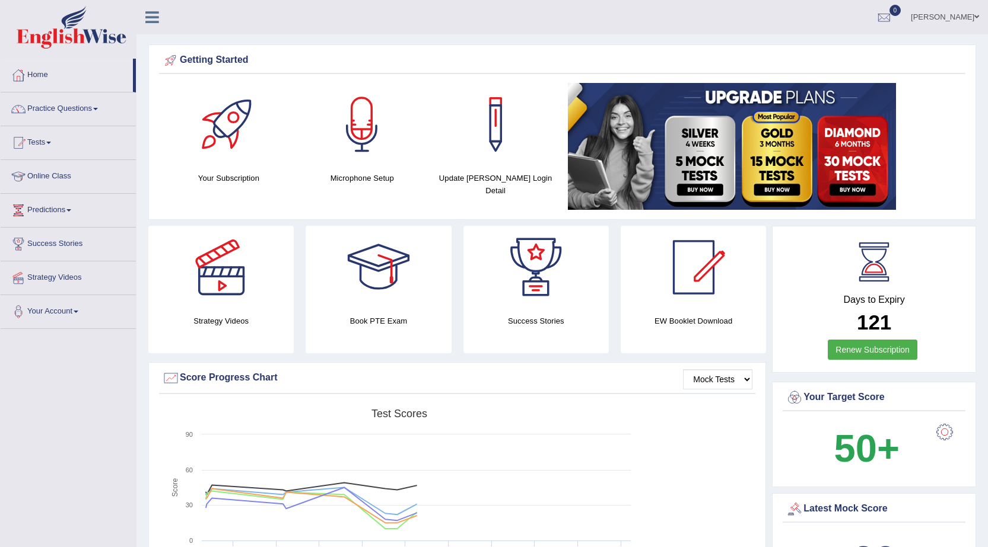
click at [945, 20] on link "Vijay Kumari" at bounding box center [945, 15] width 86 height 31
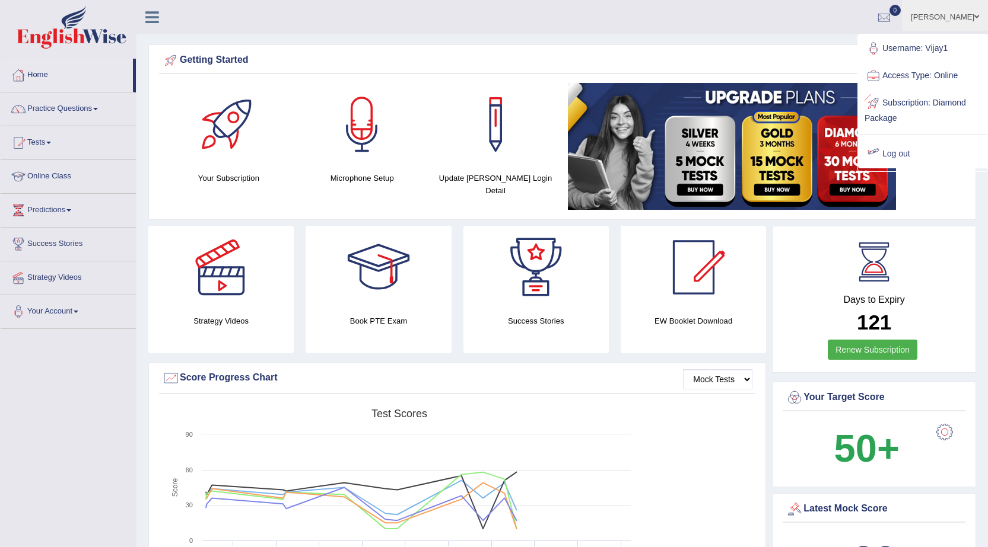
click at [890, 157] on link "Log out" at bounding box center [922, 154] width 128 height 27
